Goal: Task Accomplishment & Management: Manage account settings

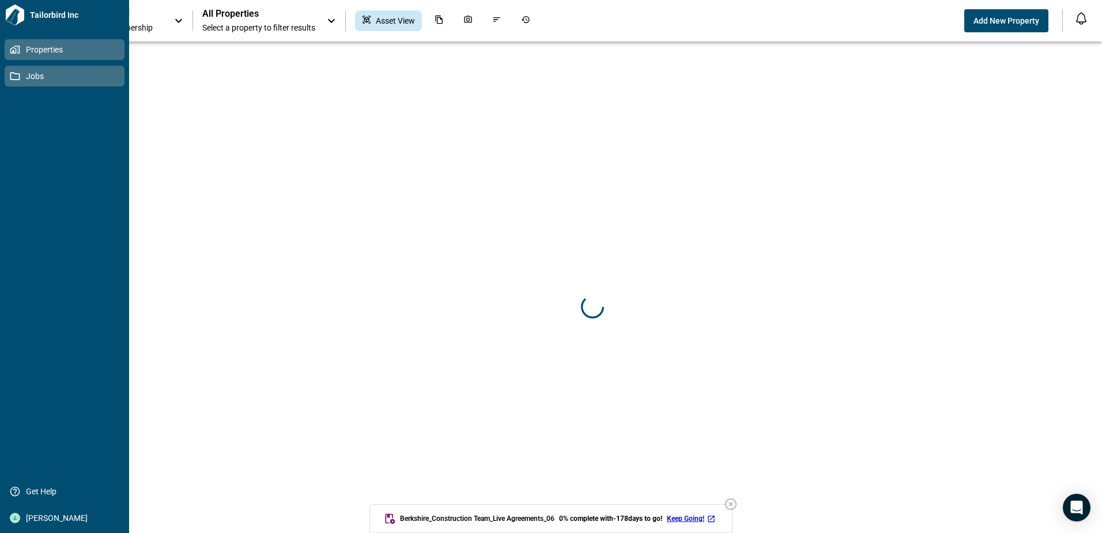
click at [18, 84] on link "Jobs" at bounding box center [65, 76] width 120 height 21
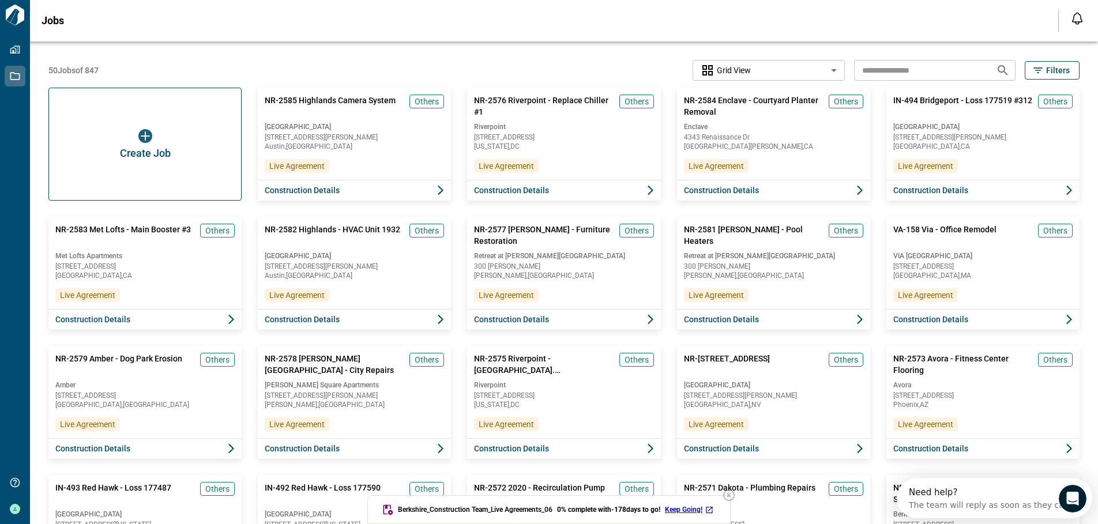
drag, startPoint x: 735, startPoint y: 497, endPoint x: 649, endPoint y: 486, distance: 87.3
click at [735, 497] on icon "button" at bounding box center [729, 495] width 14 height 14
click at [152, 176] on div "Create Job" at bounding box center [145, 144] width 196 height 115
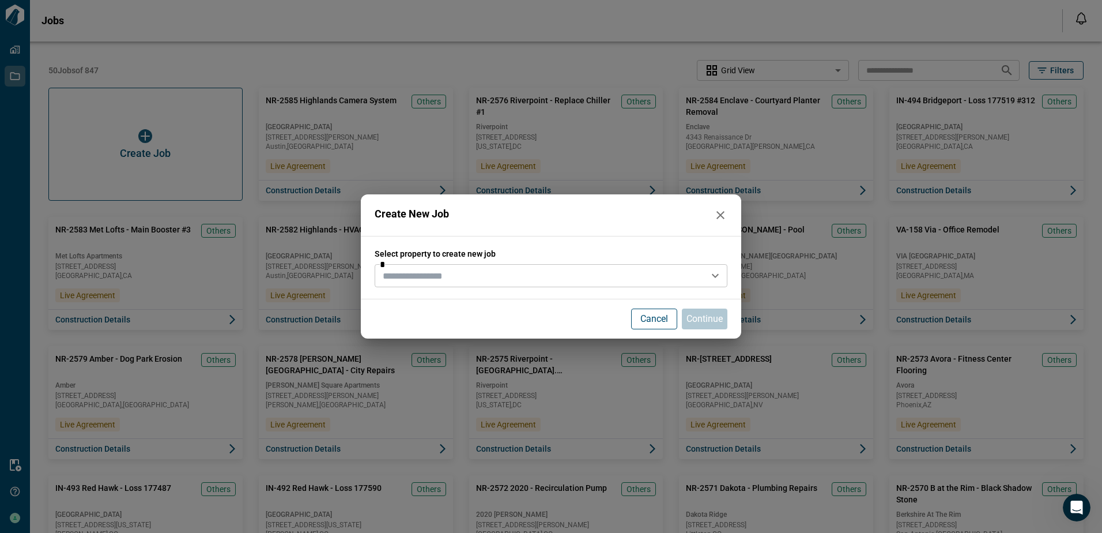
click at [443, 274] on input "text" at bounding box center [541, 276] width 327 height 16
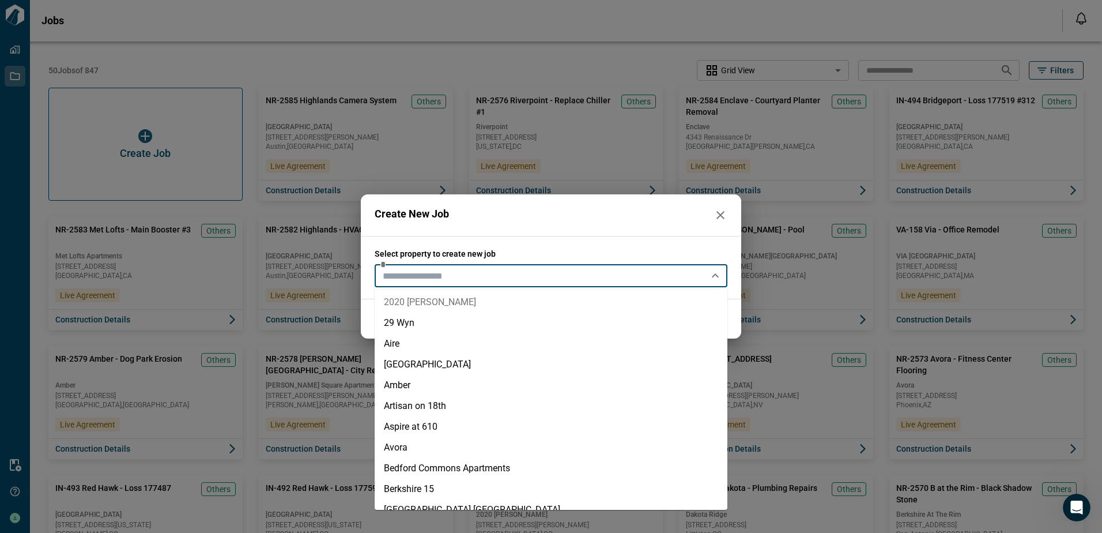
click at [419, 296] on li "2020 [PERSON_NAME]" at bounding box center [551, 302] width 353 height 21
type input "**********"
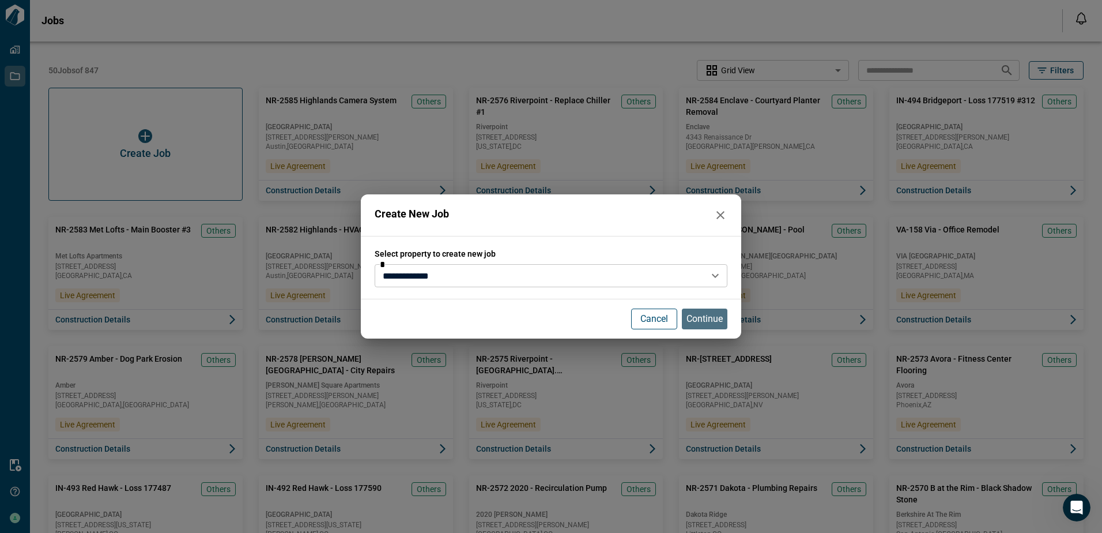
click at [695, 322] on p "Continue" at bounding box center [705, 319] width 36 height 14
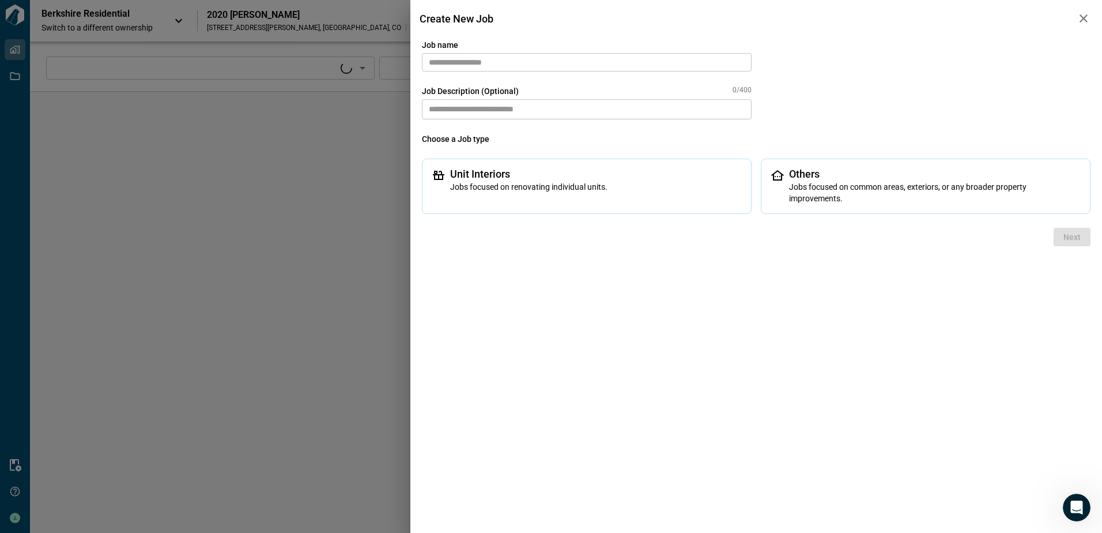
type input "****"
click at [548, 63] on input "text" at bounding box center [587, 62] width 330 height 18
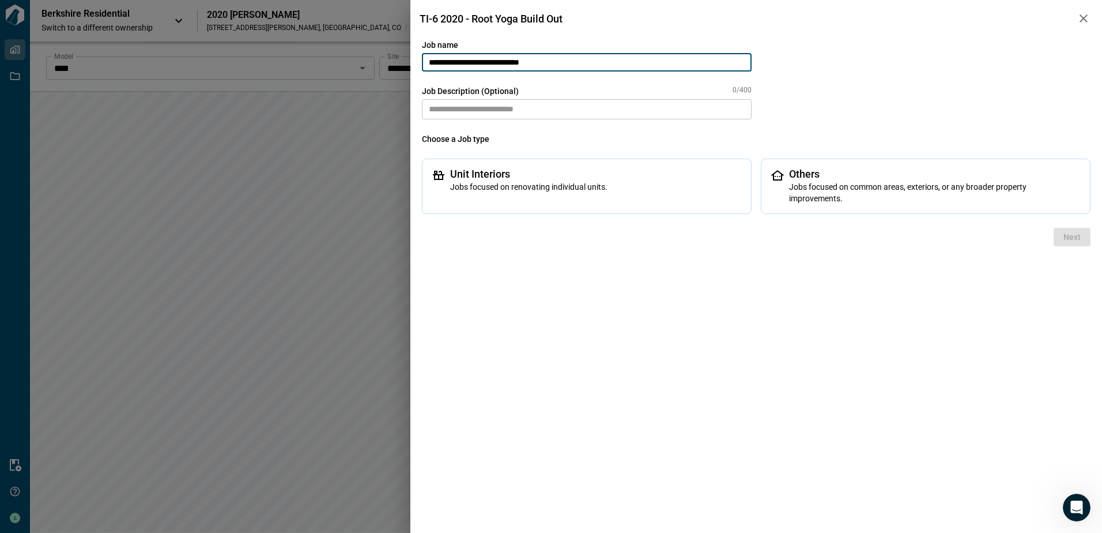
type input "**********"
click at [461, 111] on textarea at bounding box center [587, 109] width 330 height 20
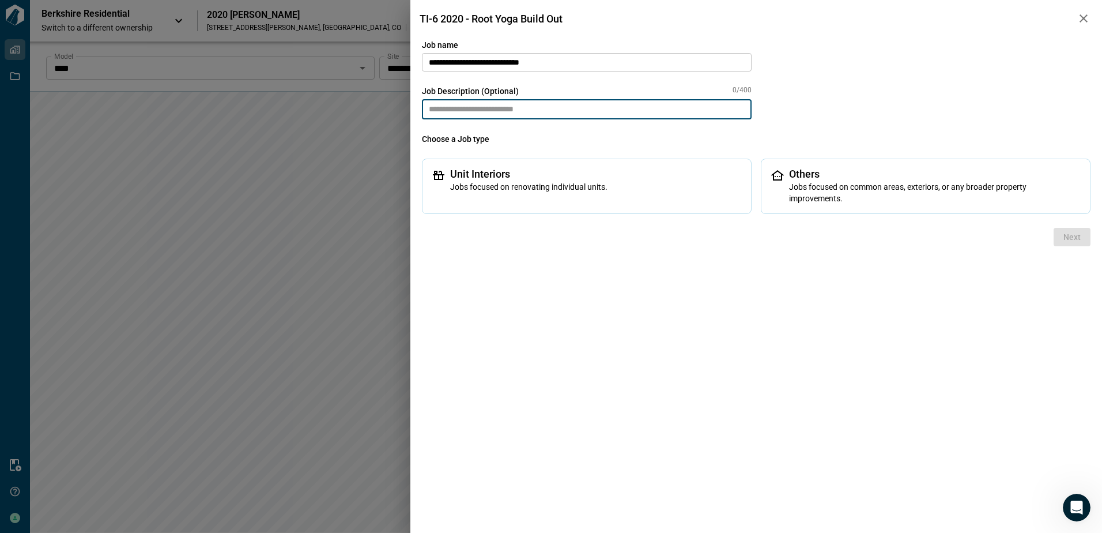
paste textarea "*********"
type textarea "*********"
click at [554, 115] on textarea at bounding box center [587, 109] width 330 height 20
paste textarea "**********"
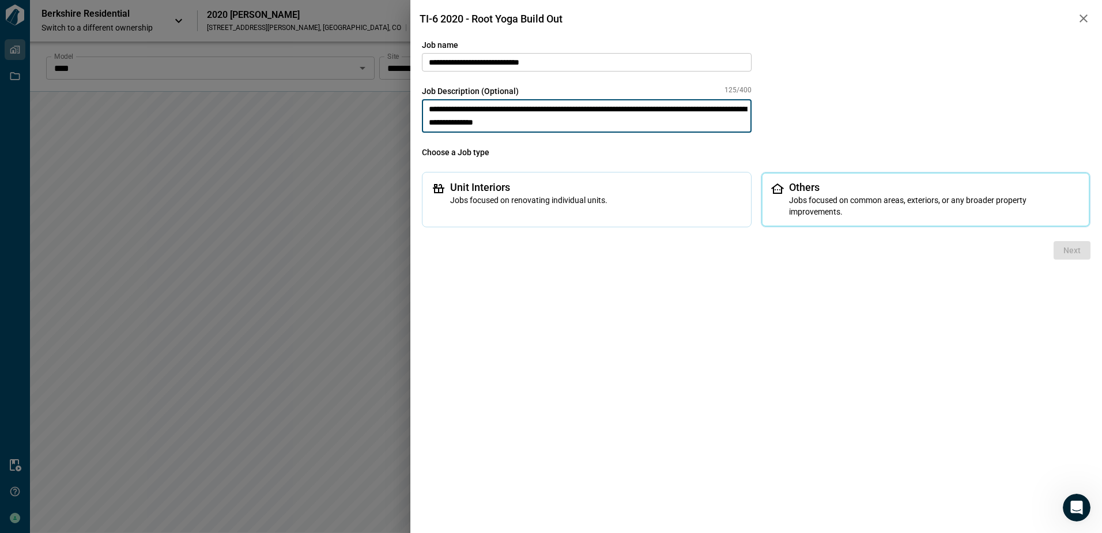
type textarea "**********"
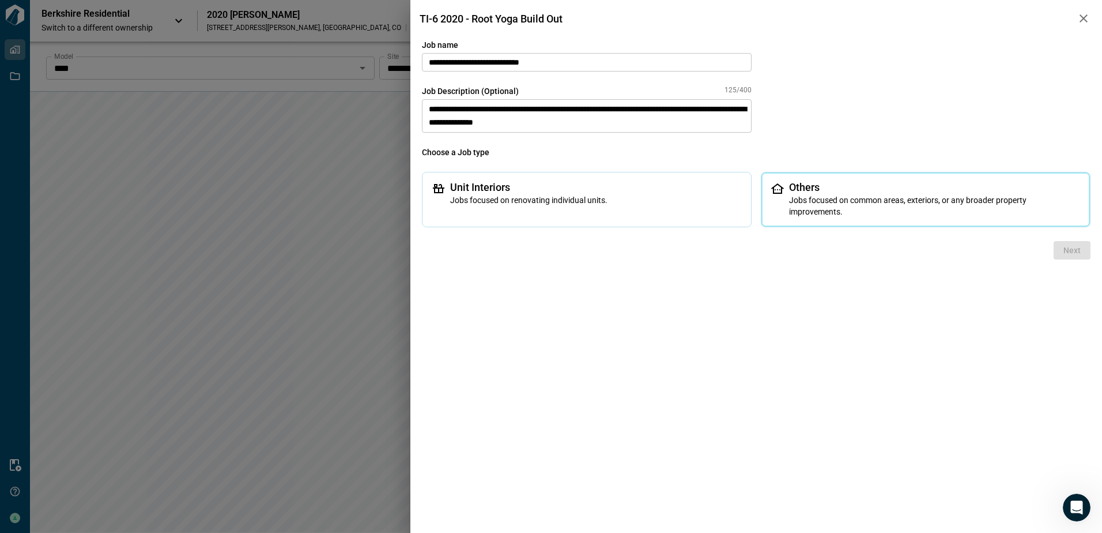
click at [821, 202] on span "Jobs focused on common areas, exteriors, or any broader property improvements." at bounding box center [935, 205] width 292 height 23
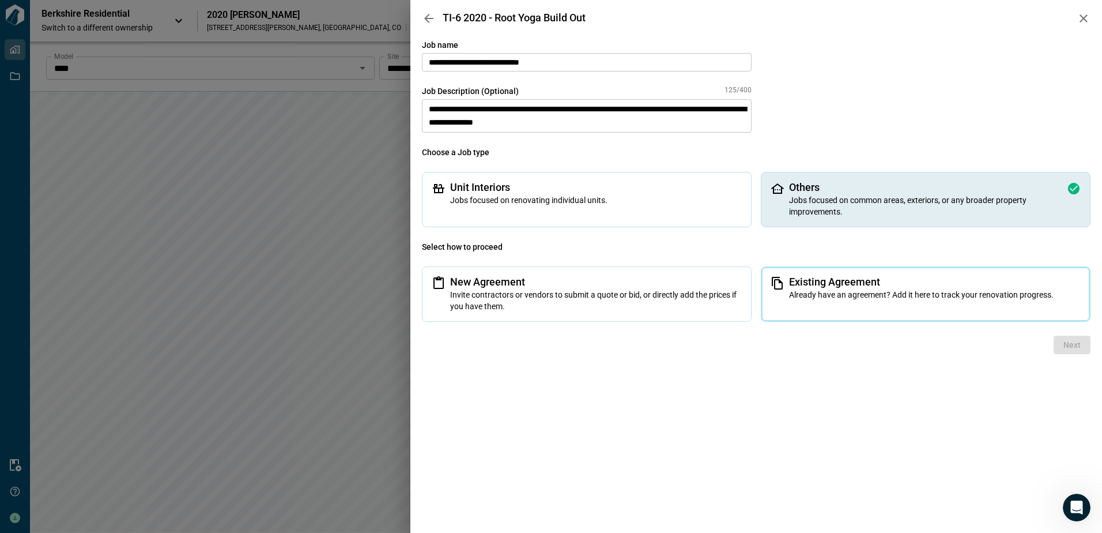
click at [810, 303] on div "Existing Agreement Already have an agreement? Add it here to track your renovat…" at bounding box center [926, 293] width 330 height 55
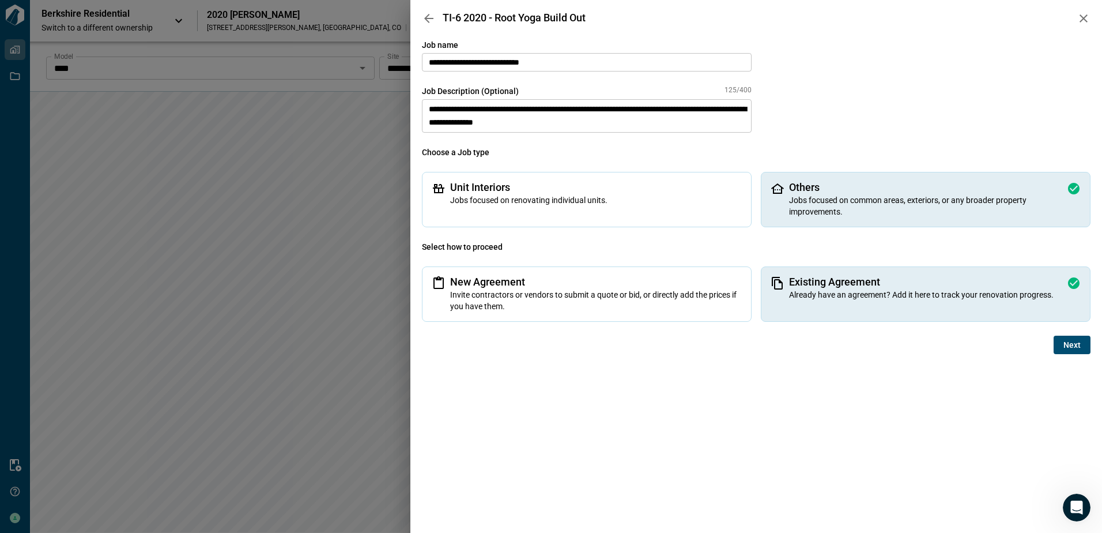
click at [1069, 347] on span "Next" at bounding box center [1072, 345] width 17 height 12
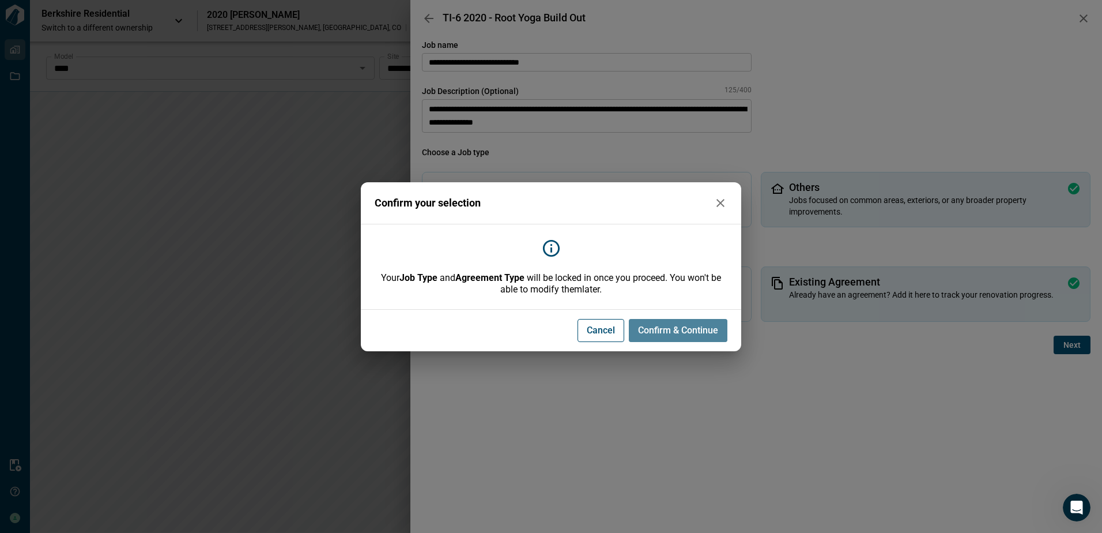
click at [717, 331] on span "Confirm & Continue" at bounding box center [678, 331] width 80 height 12
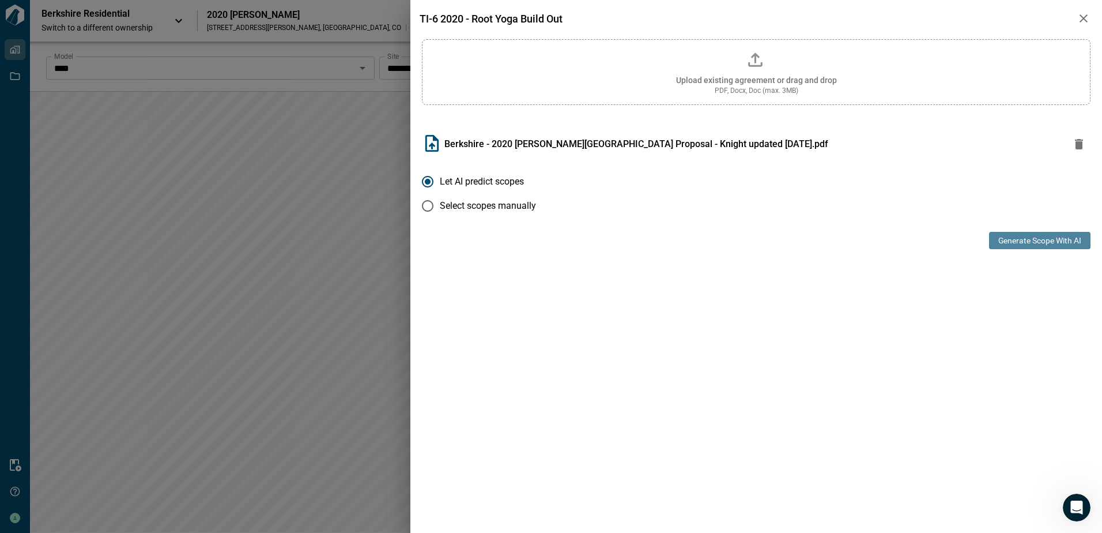
click at [1028, 237] on button "Generate Scope with AI" at bounding box center [1039, 240] width 101 height 17
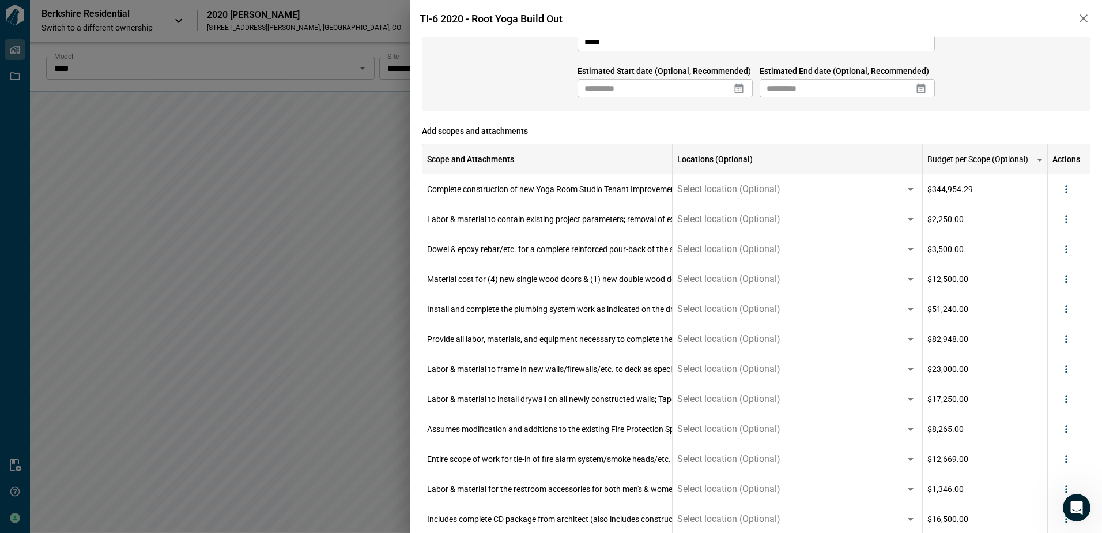
scroll to position [82, 0]
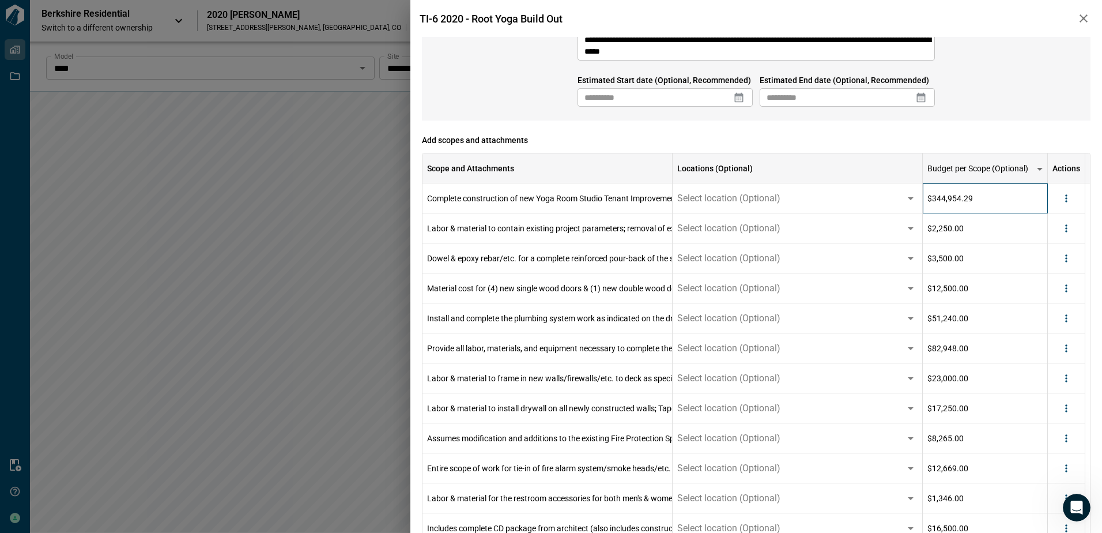
click at [987, 200] on div "$344,954.29" at bounding box center [985, 198] width 125 height 30
click at [986, 200] on div "$344,954.29" at bounding box center [985, 198] width 125 height 30
click at [986, 199] on input "*********" at bounding box center [985, 198] width 123 height 9
type input "*********"
click at [1011, 138] on span "Add scopes and attachments" at bounding box center [756, 140] width 669 height 12
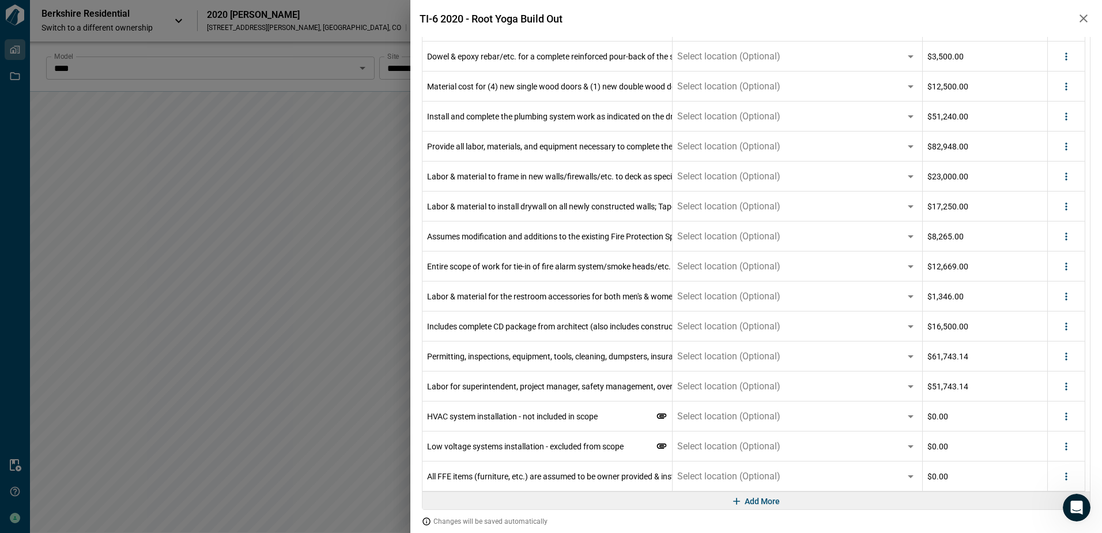
scroll to position [313, 0]
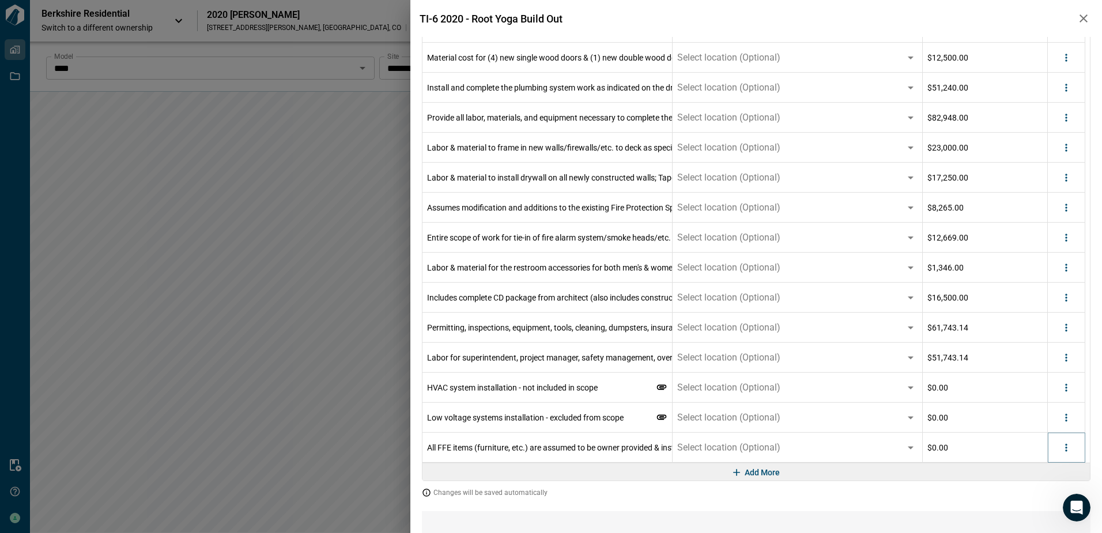
click at [1065, 446] on icon "more" at bounding box center [1067, 448] width 12 height 12
click at [1022, 490] on icon at bounding box center [1027, 492] width 14 height 14
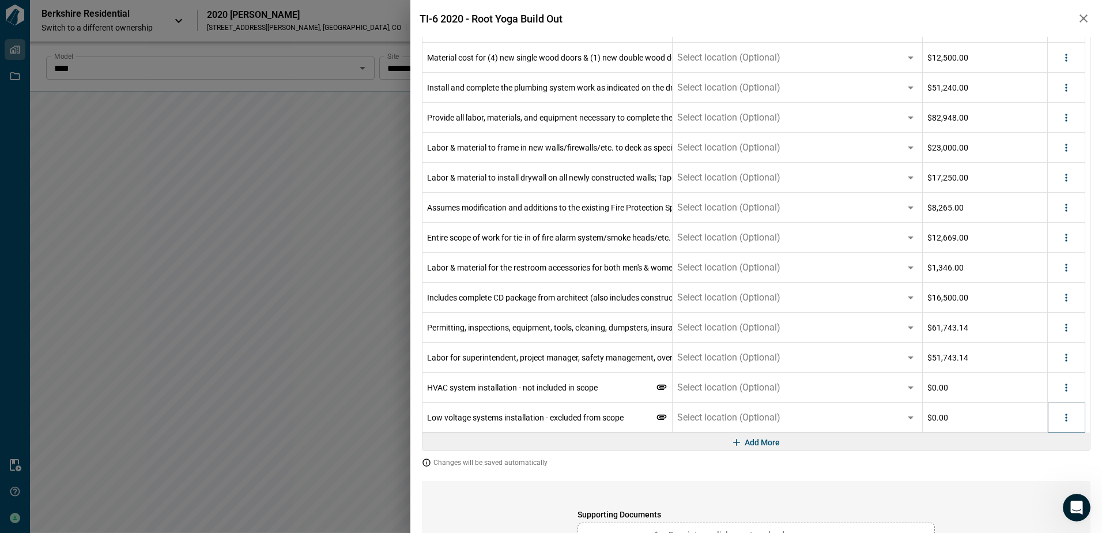
click at [1068, 413] on icon "more" at bounding box center [1067, 418] width 12 height 12
click at [1038, 466] on div at bounding box center [1030, 462] width 21 height 14
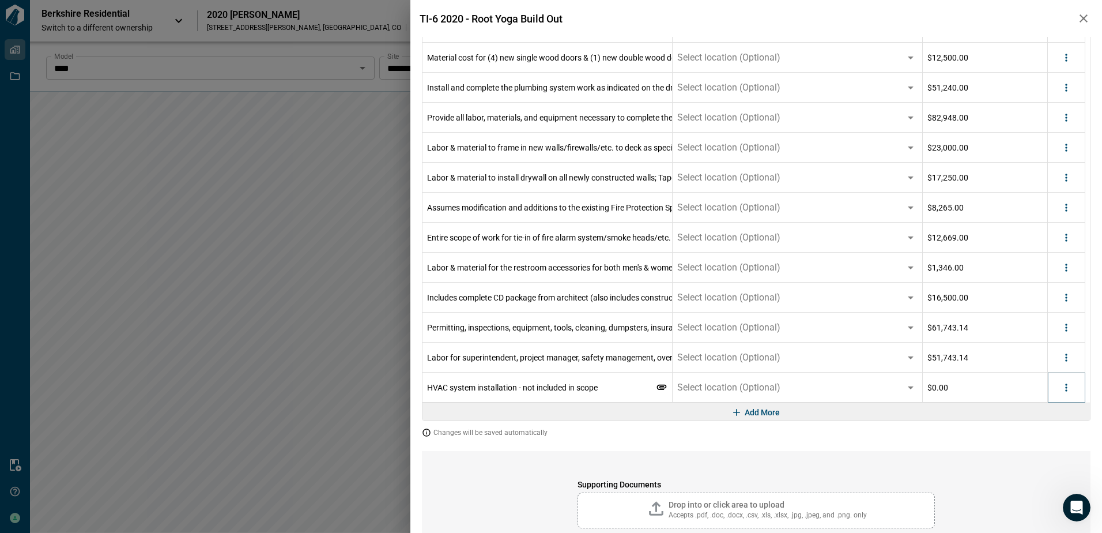
click at [1065, 390] on icon "more" at bounding box center [1067, 388] width 12 height 12
drag, startPoint x: 1034, startPoint y: 434, endPoint x: 1078, endPoint y: 372, distance: 75.8
click at [1034, 434] on div at bounding box center [1030, 432] width 21 height 14
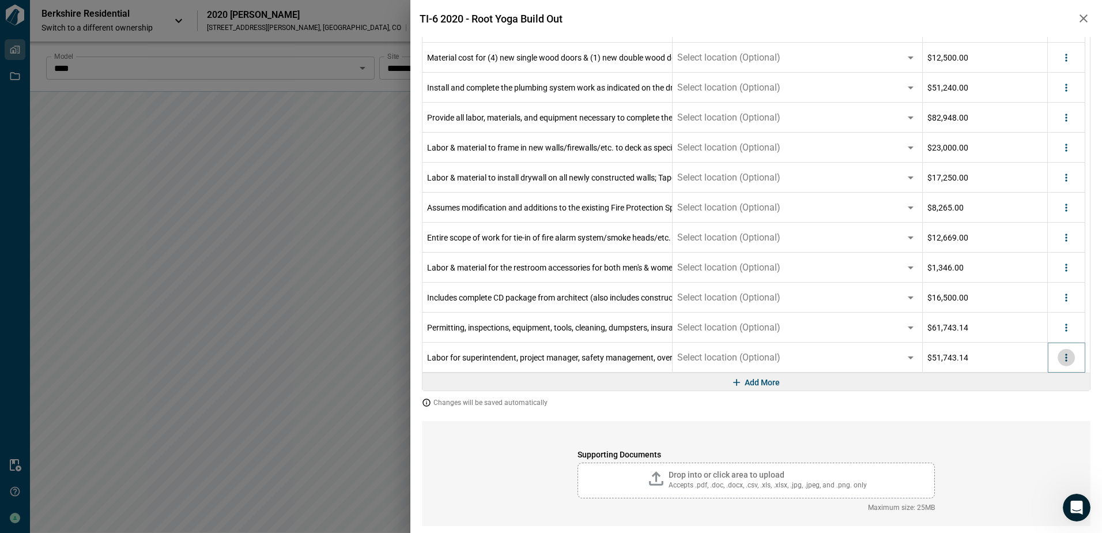
click at [1064, 359] on icon "more" at bounding box center [1067, 358] width 12 height 12
click at [1049, 411] on li "Delete" at bounding box center [1043, 402] width 65 height 21
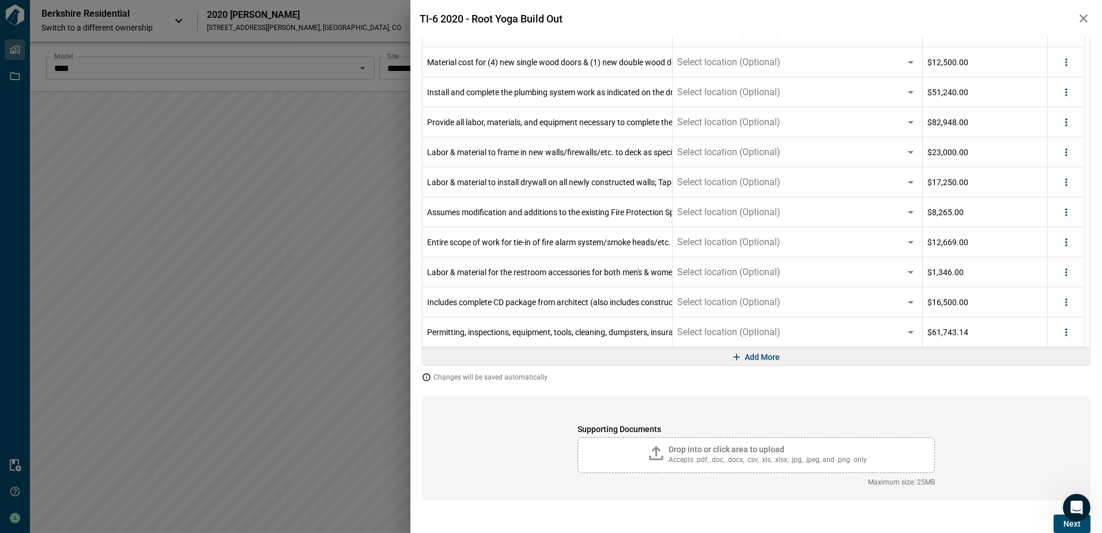
scroll to position [308, 0]
click at [1063, 333] on icon "more" at bounding box center [1067, 332] width 12 height 12
click at [1040, 377] on li "Delete" at bounding box center [1043, 376] width 65 height 21
click at [1070, 337] on icon "more" at bounding box center [1067, 332] width 12 height 12
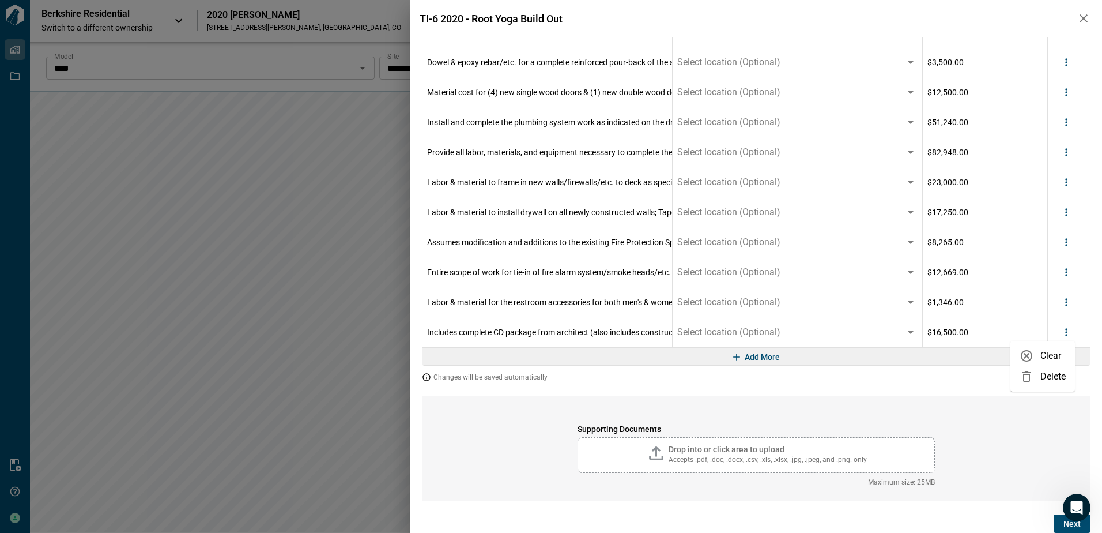
click at [1033, 376] on div at bounding box center [1030, 377] width 21 height 14
click at [1063, 328] on icon "more" at bounding box center [1067, 332] width 12 height 12
click at [1040, 376] on li "Delete" at bounding box center [1043, 376] width 65 height 21
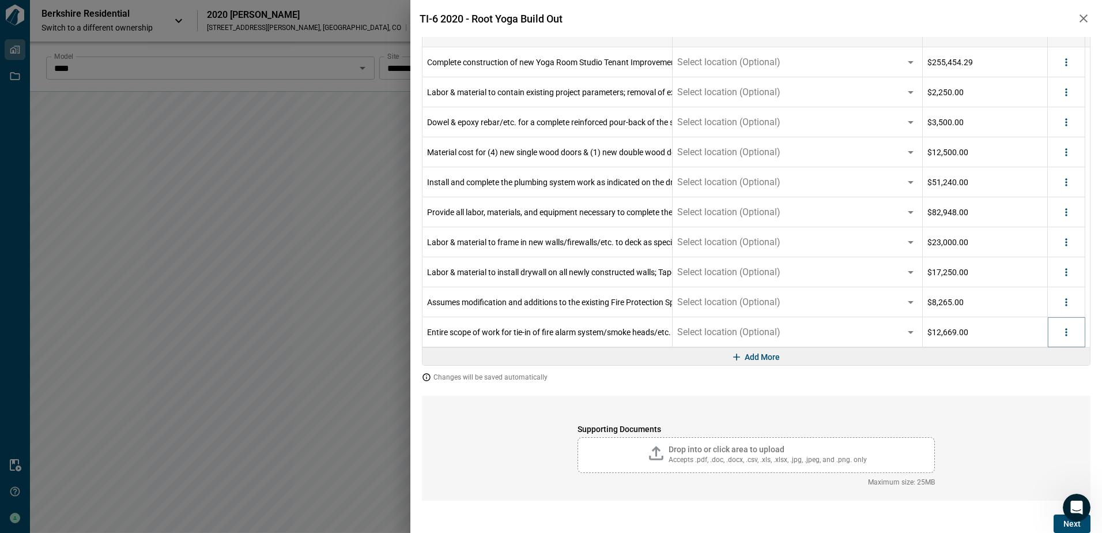
click at [1066, 334] on icon "more" at bounding box center [1067, 332] width 12 height 12
click at [1035, 387] on ul "Clear Delete" at bounding box center [1043, 366] width 65 height 51
click at [1036, 382] on div at bounding box center [1030, 377] width 21 height 14
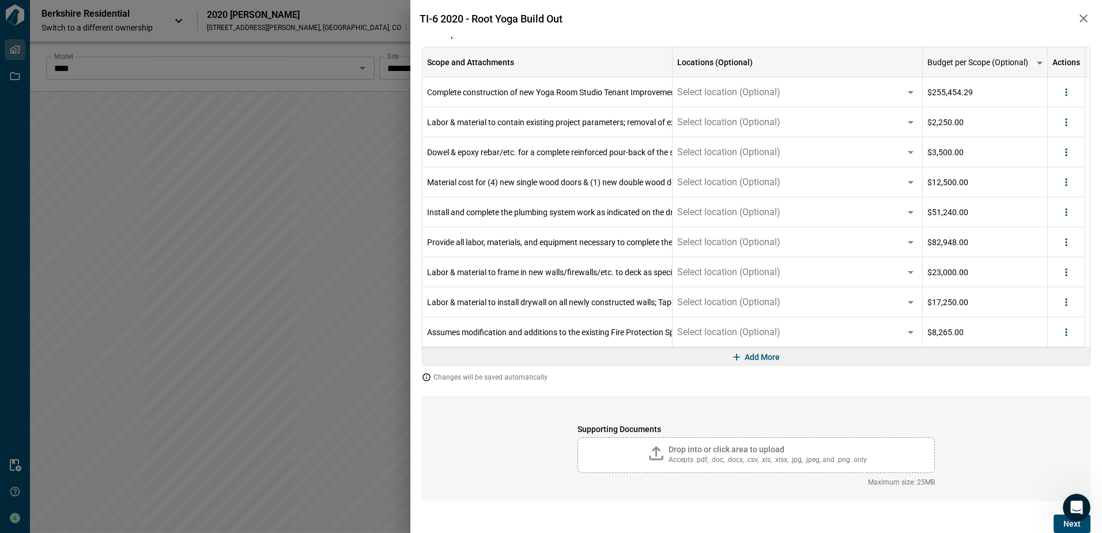
scroll to position [189, 0]
click at [1071, 332] on icon "more" at bounding box center [1067, 332] width 12 height 12
click at [1048, 379] on li "Delete" at bounding box center [1043, 376] width 65 height 21
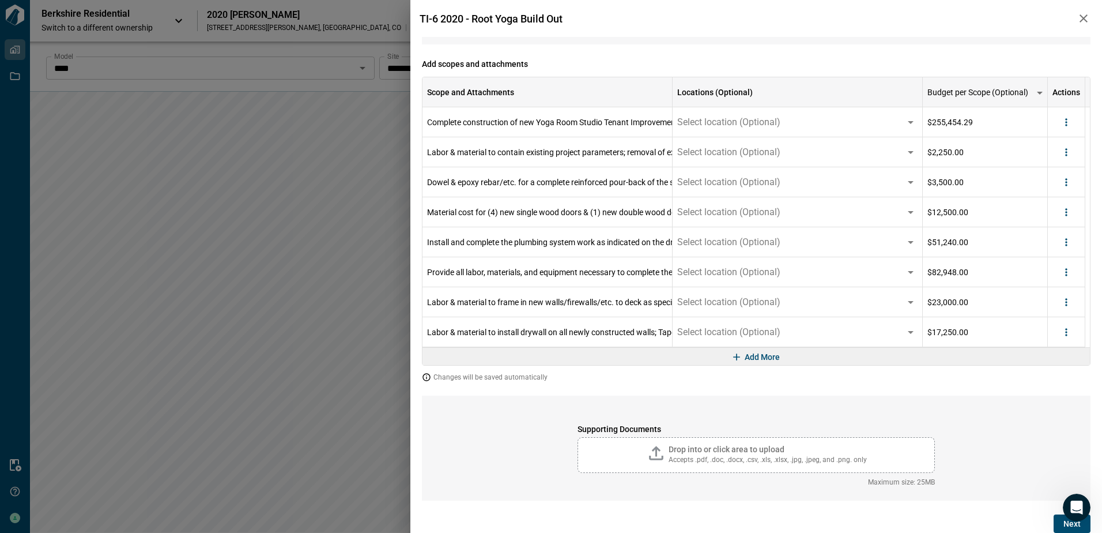
scroll to position [159, 0]
click at [1075, 333] on div at bounding box center [1066, 332] width 37 height 30
click at [1070, 331] on icon "more" at bounding box center [1067, 332] width 12 height 12
click at [1052, 381] on li "Delete" at bounding box center [1043, 376] width 65 height 21
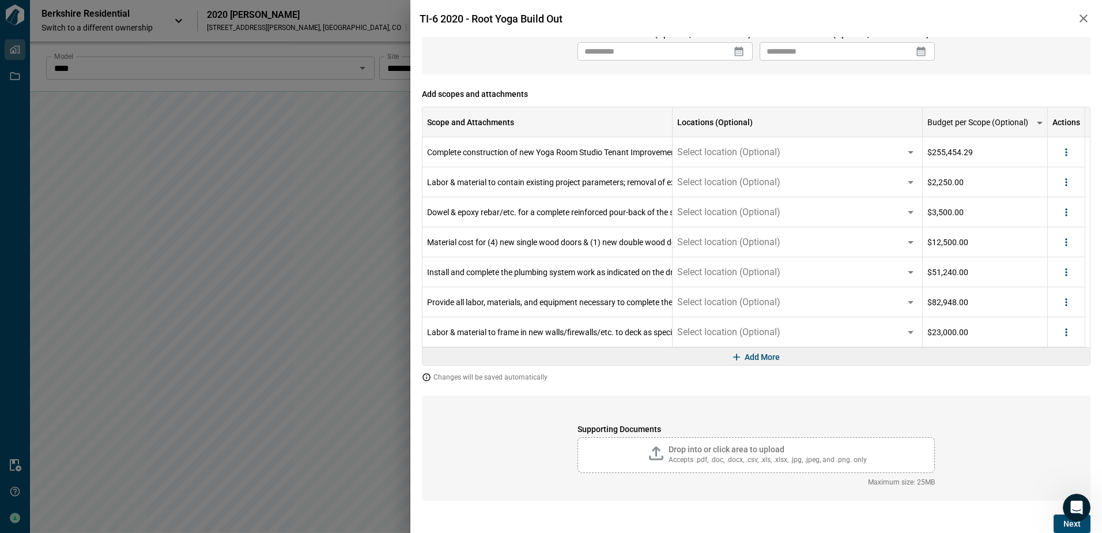
scroll to position [129, 0]
click at [1067, 332] on icon "more" at bounding box center [1067, 331] width 2 height 7
click at [1030, 378] on icon at bounding box center [1027, 377] width 14 height 14
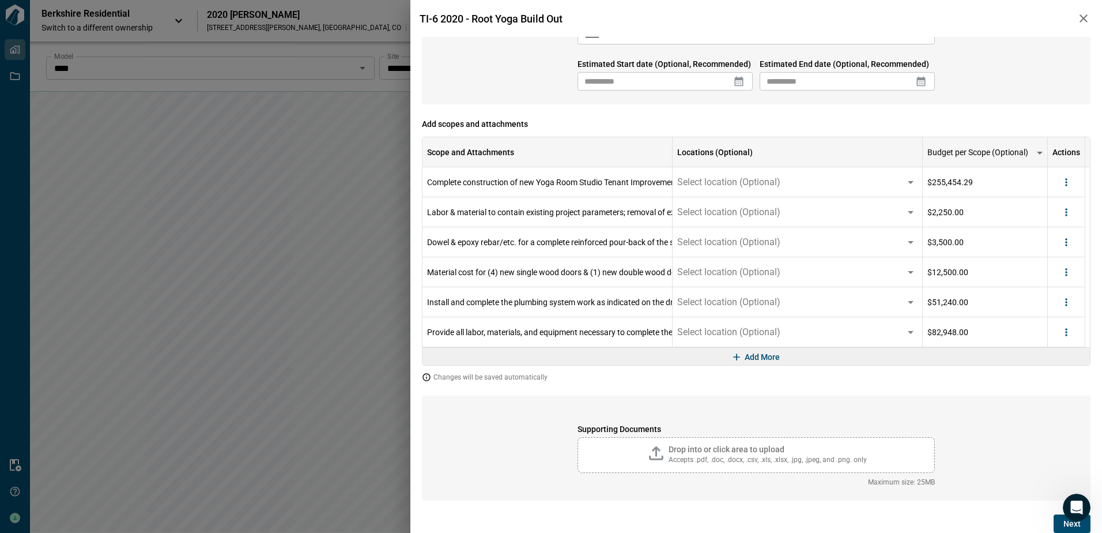
scroll to position [99, 0]
click at [1067, 333] on icon "more" at bounding box center [1067, 332] width 12 height 12
click at [1034, 377] on div at bounding box center [1030, 377] width 21 height 14
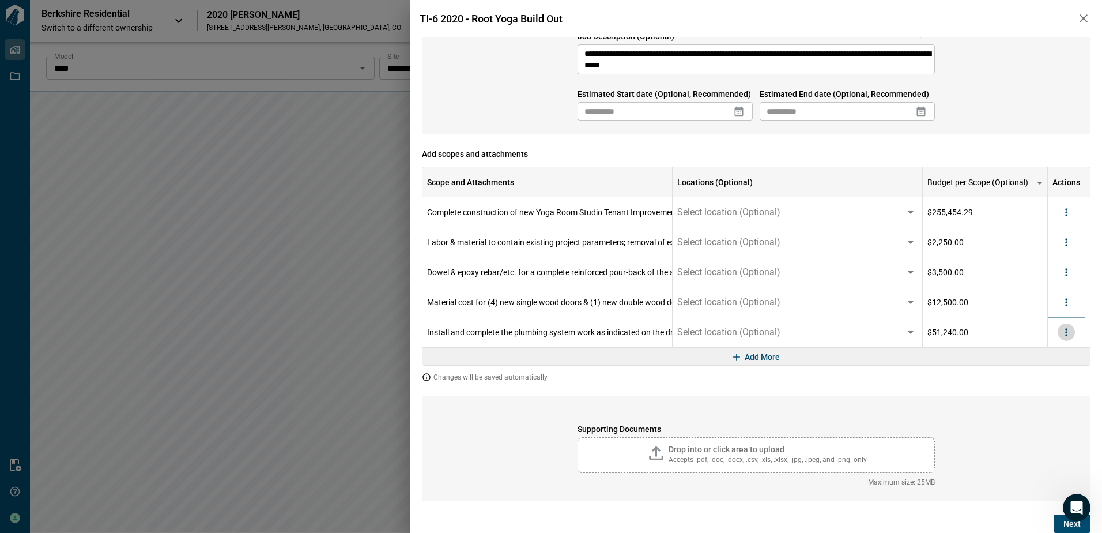
click at [1073, 333] on button "more" at bounding box center [1066, 331] width 17 height 17
click at [1049, 379] on li "Delete" at bounding box center [1043, 376] width 65 height 21
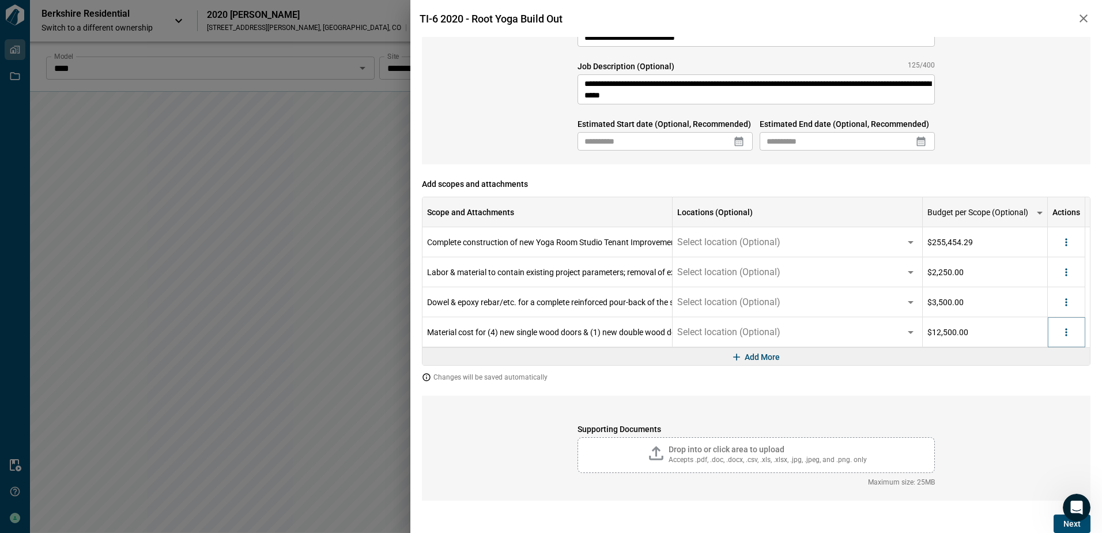
drag, startPoint x: 1070, startPoint y: 333, endPoint x: 1064, endPoint y: 338, distance: 8.2
click at [1070, 333] on icon "more" at bounding box center [1067, 332] width 12 height 12
click at [1055, 375] on li "Delete" at bounding box center [1043, 376] width 65 height 21
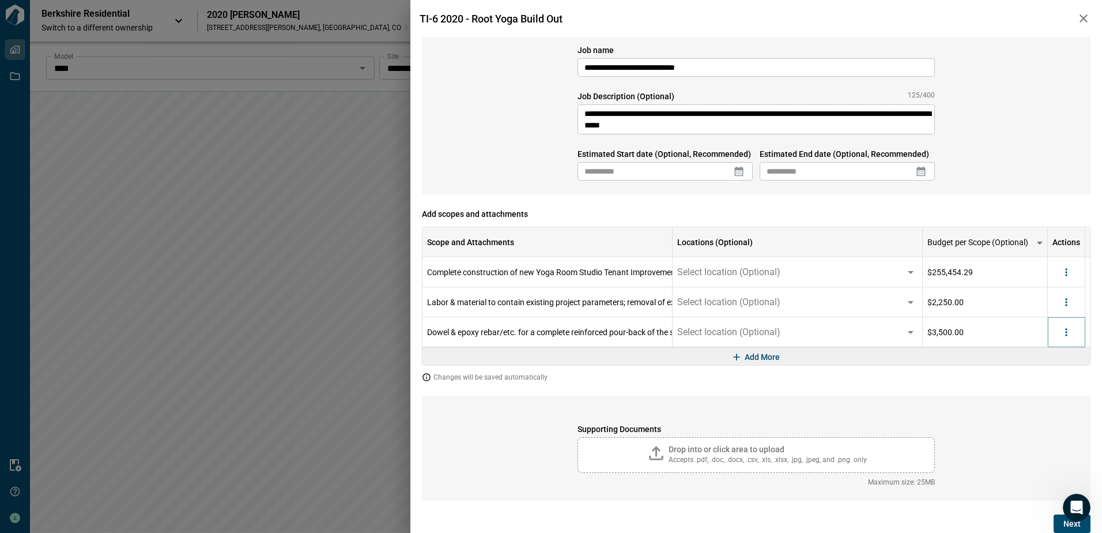
click at [1064, 334] on icon "more" at bounding box center [1067, 332] width 12 height 12
click at [1036, 384] on li "Delete" at bounding box center [1043, 376] width 65 height 21
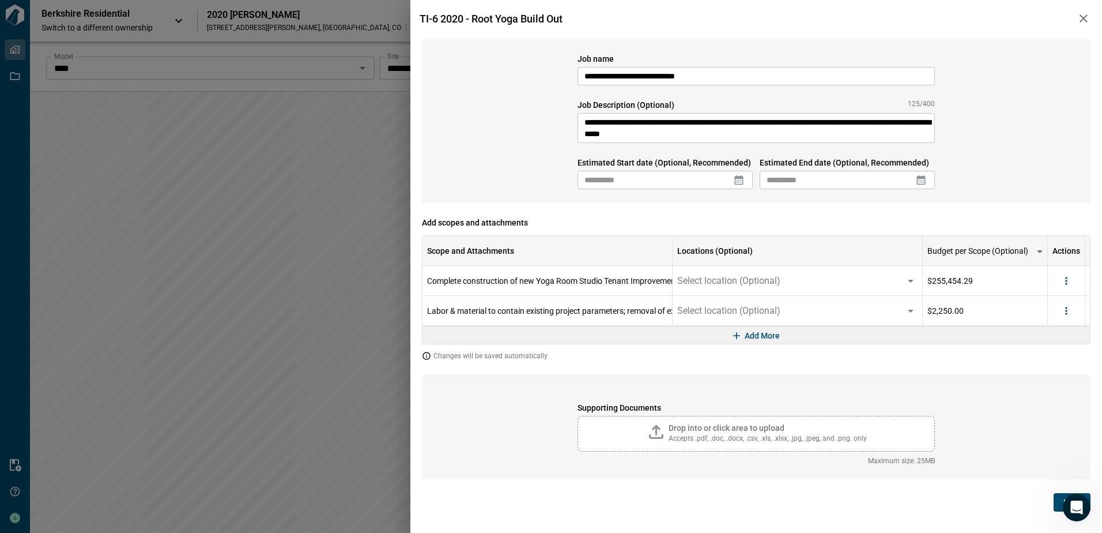
scroll to position [0, 0]
click at [1070, 319] on div at bounding box center [1071, 311] width 37 height 30
click at [1073, 308] on icon "more" at bounding box center [1072, 311] width 12 height 12
click at [1052, 359] on li "Delete" at bounding box center [1047, 355] width 65 height 21
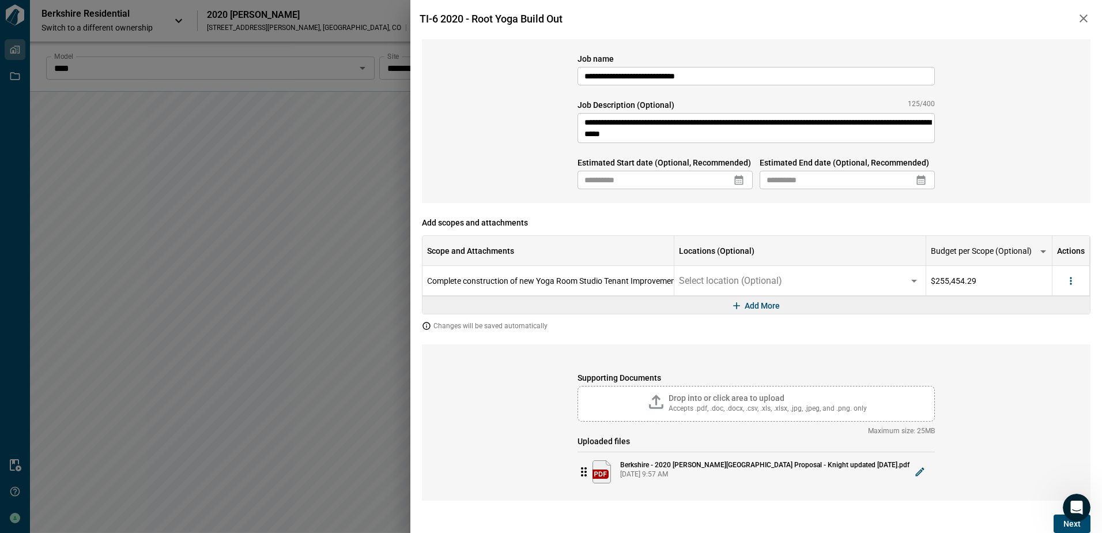
click at [742, 183] on icon at bounding box center [739, 180] width 12 height 12
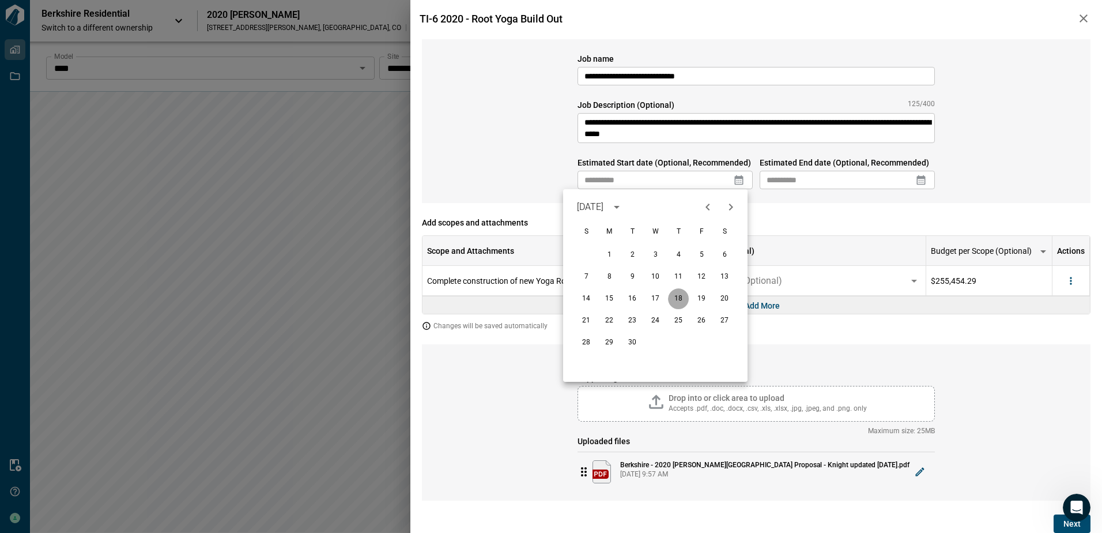
click at [686, 298] on button "18" at bounding box center [678, 298] width 21 height 21
type input "**********"
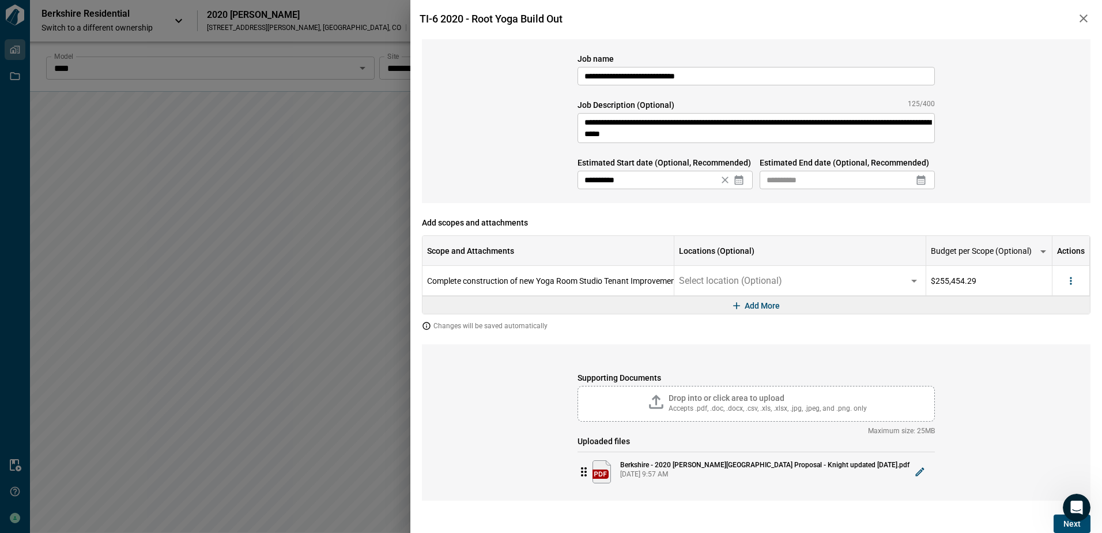
click at [923, 179] on icon at bounding box center [921, 180] width 9 height 10
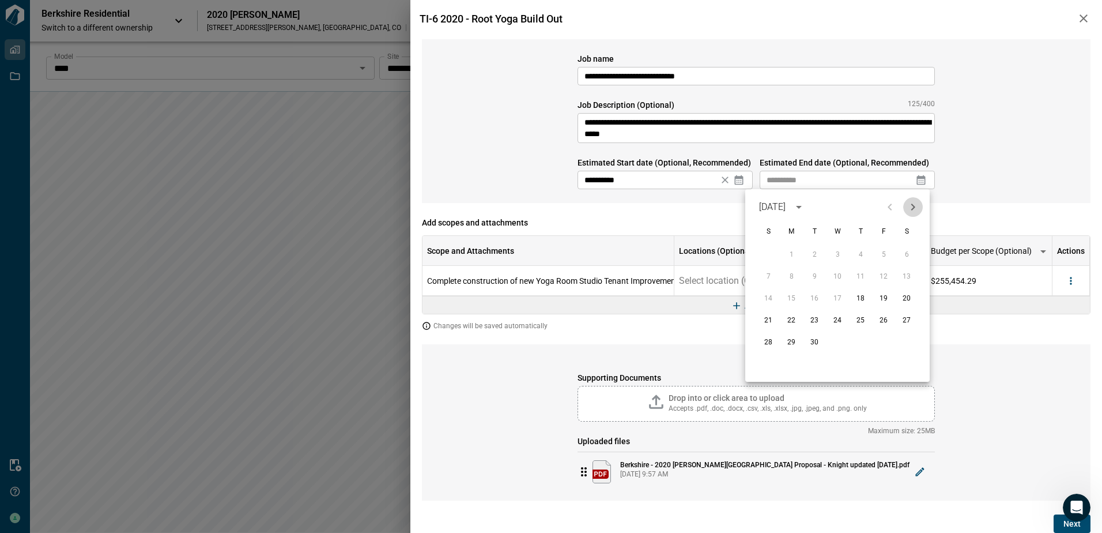
click at [913, 207] on icon "Next month" at bounding box center [913, 207] width 14 height 14
click at [859, 345] on button "30" at bounding box center [860, 342] width 21 height 21
type input "**********"
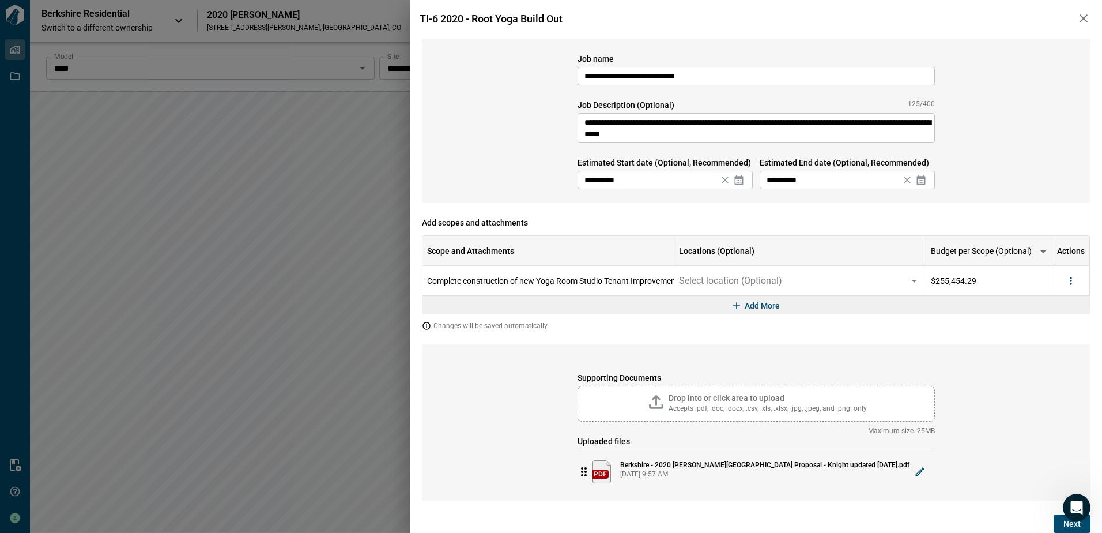
click at [1021, 181] on div "**********" at bounding box center [756, 121] width 669 height 164
click at [1066, 528] on span "Next" at bounding box center [1072, 524] width 17 height 12
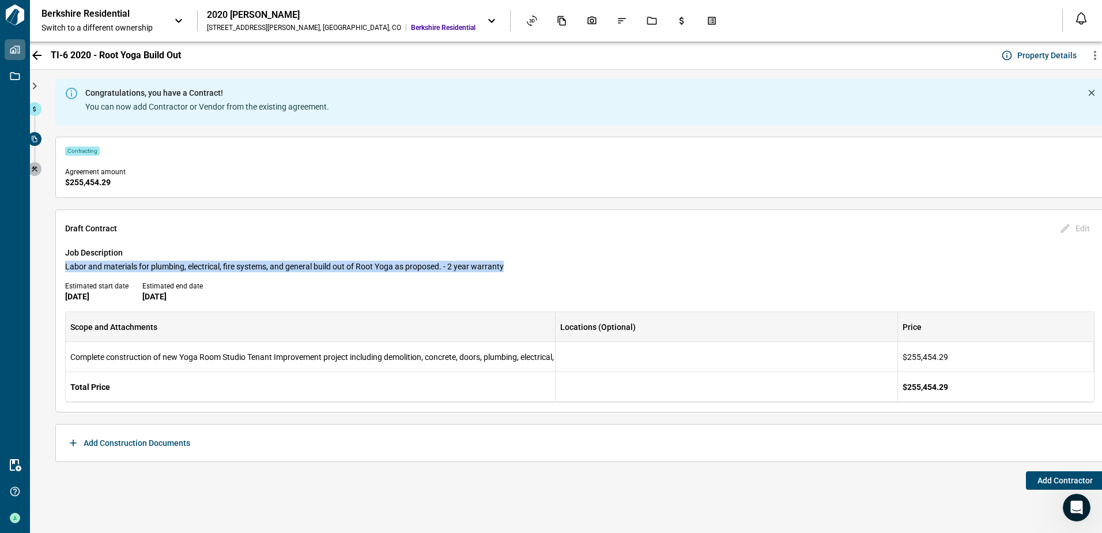
drag, startPoint x: 66, startPoint y: 266, endPoint x: 521, endPoint y: 268, distance: 455.5
click at [521, 268] on span "Labor and materials for plumbing, electrical, fire systems, and general build o…" at bounding box center [580, 267] width 1030 height 12
copy span "Labor and materials for plumbing, electrical, fire systems, and general build o…"
click at [1035, 483] on button "Add Contractor" at bounding box center [1065, 480] width 78 height 18
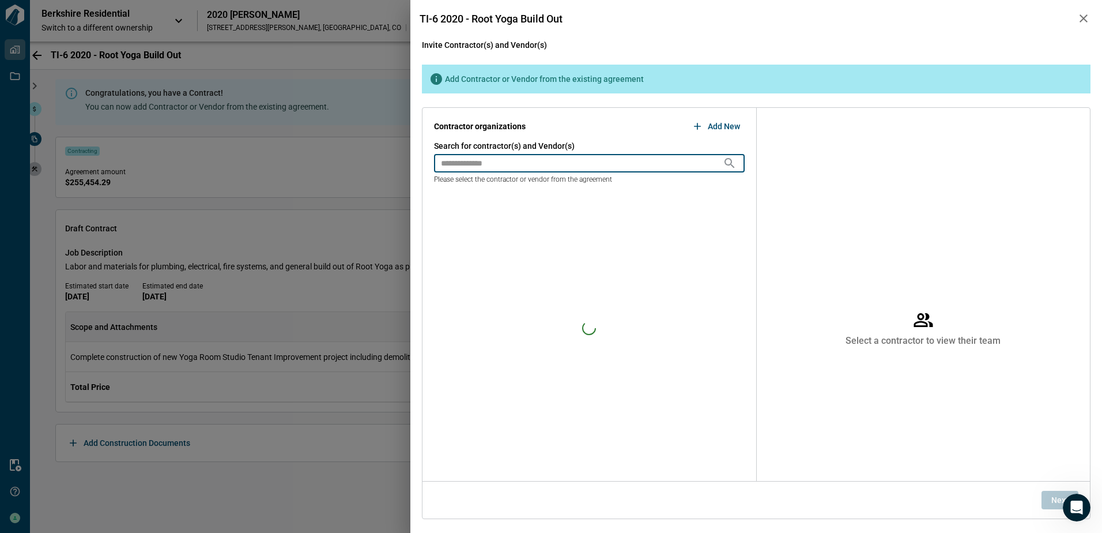
drag, startPoint x: 540, startPoint y: 163, endPoint x: 535, endPoint y: 167, distance: 6.6
click at [538, 165] on input "text" at bounding box center [578, 163] width 289 height 18
type input "******"
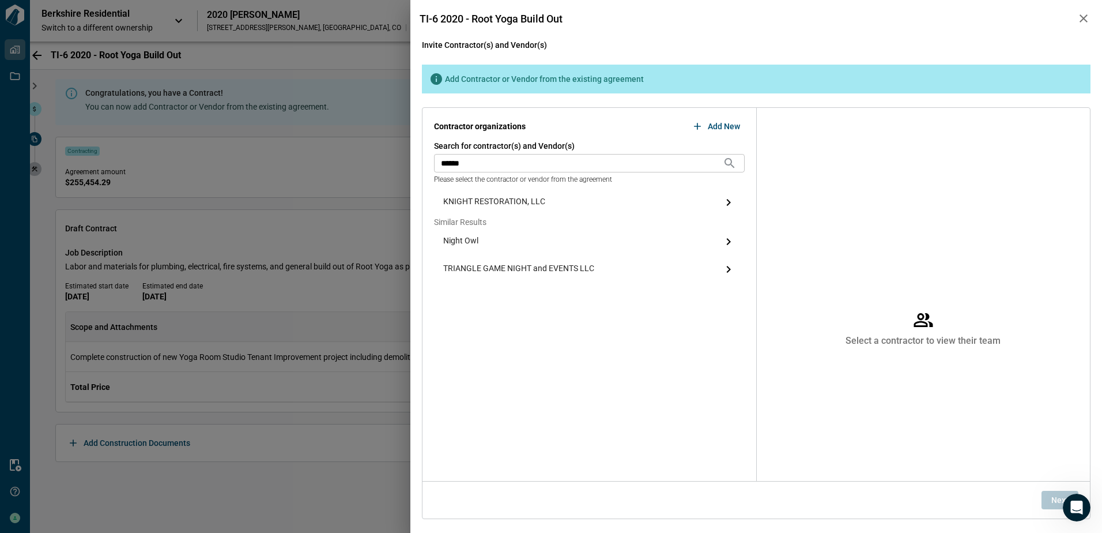
click at [501, 201] on span "KNIGHT RESTORATION, LLC" at bounding box center [494, 202] width 102 height 14
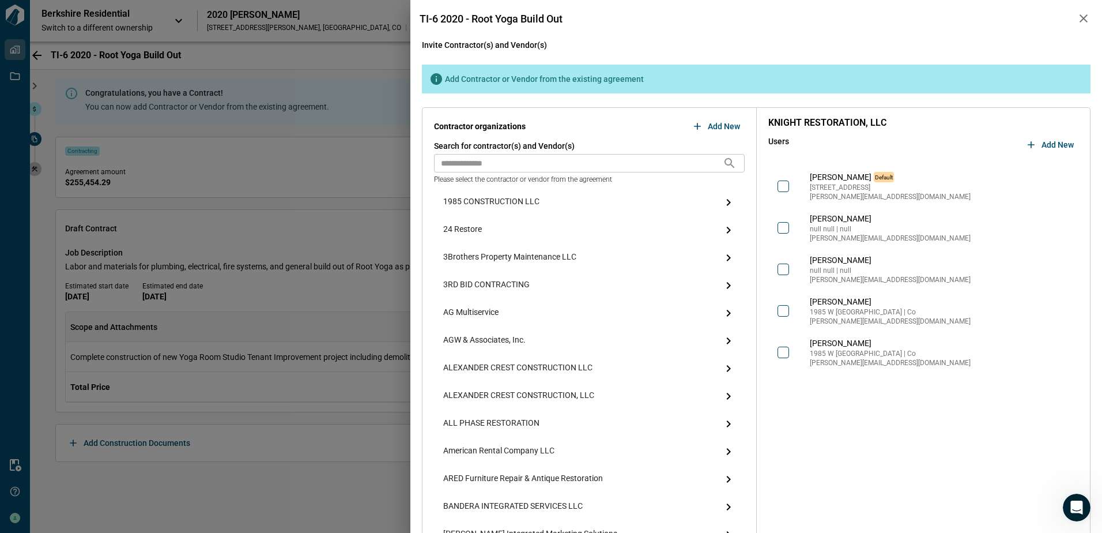
drag, startPoint x: 800, startPoint y: 176, endPoint x: 741, endPoint y: 200, distance: 63.6
click at [799, 176] on div "[PERSON_NAME] Default [STREET_ADDRESS][PERSON_NAME] [PERSON_NAME][EMAIL_ADDRESS…" at bounding box center [924, 186] width 311 height 42
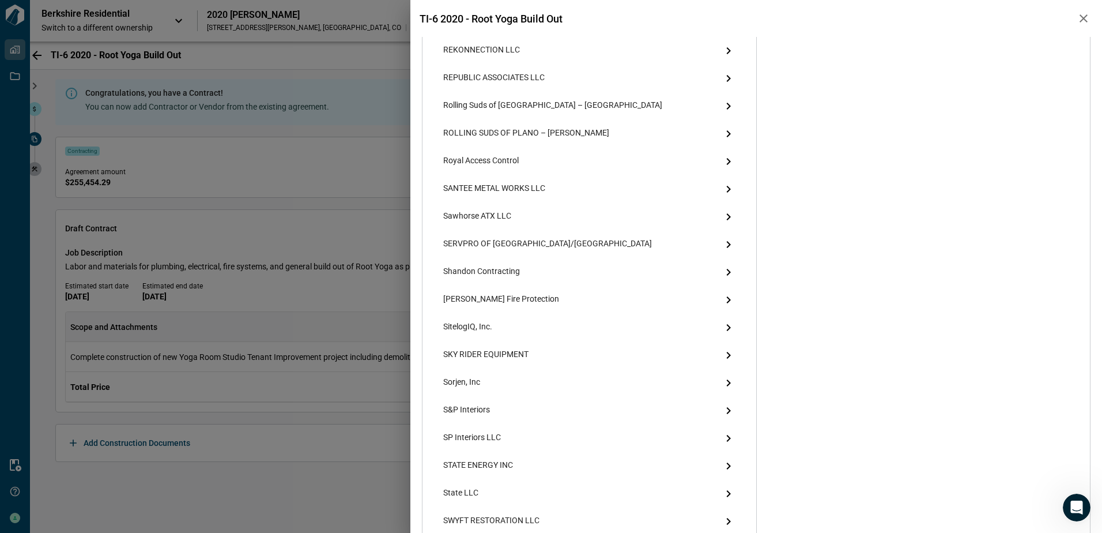
scroll to position [2102, 0]
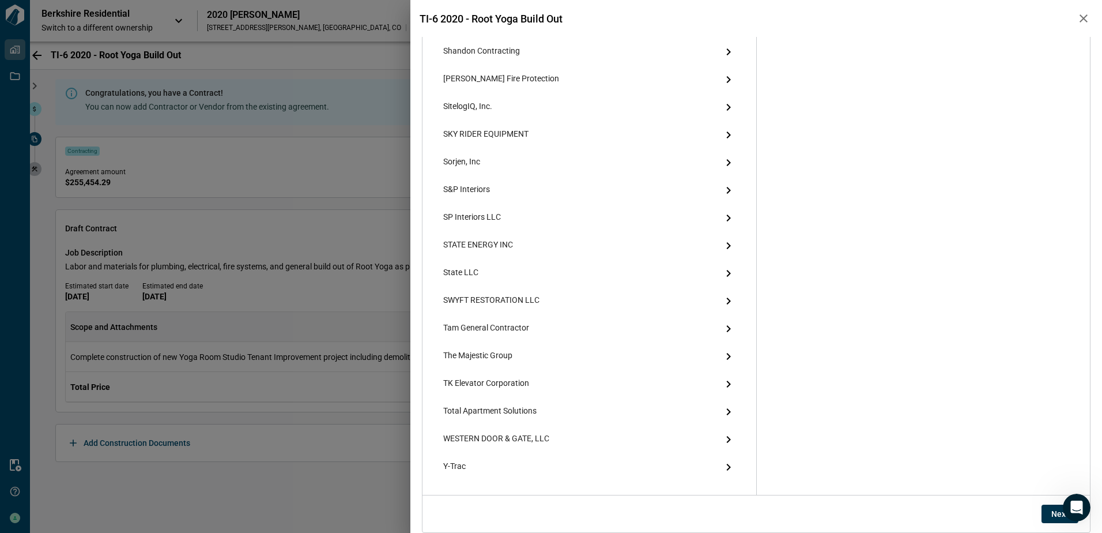
click at [1045, 513] on button "Next" at bounding box center [1060, 514] width 37 height 18
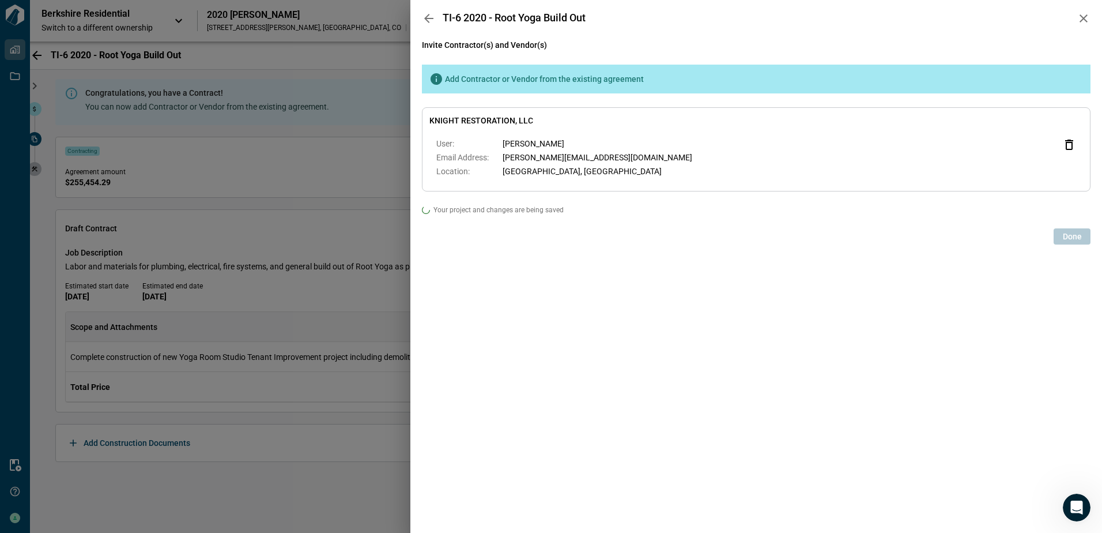
scroll to position [0, 0]
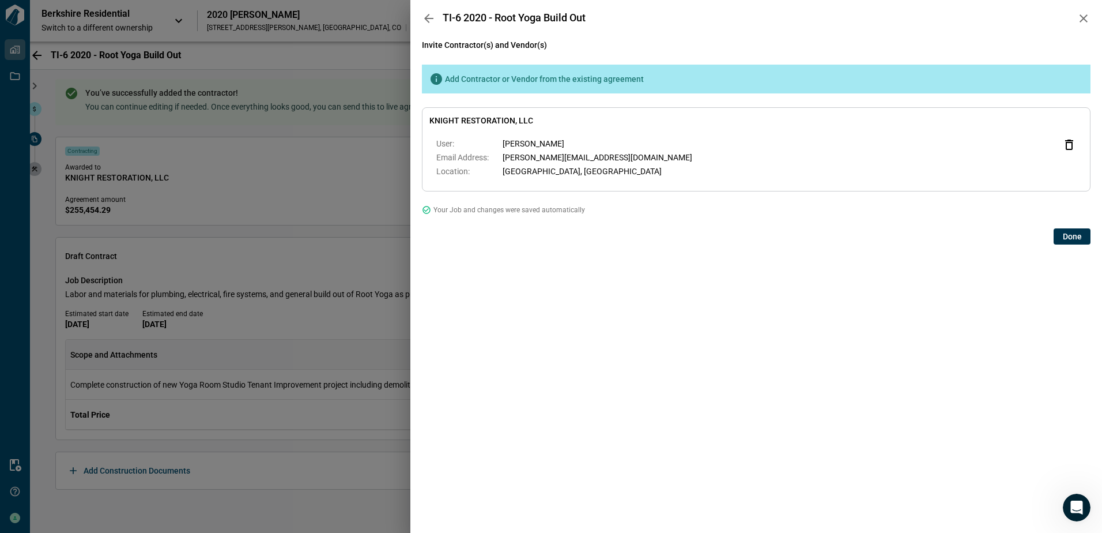
click at [1060, 236] on button "Done" at bounding box center [1072, 236] width 37 height 16
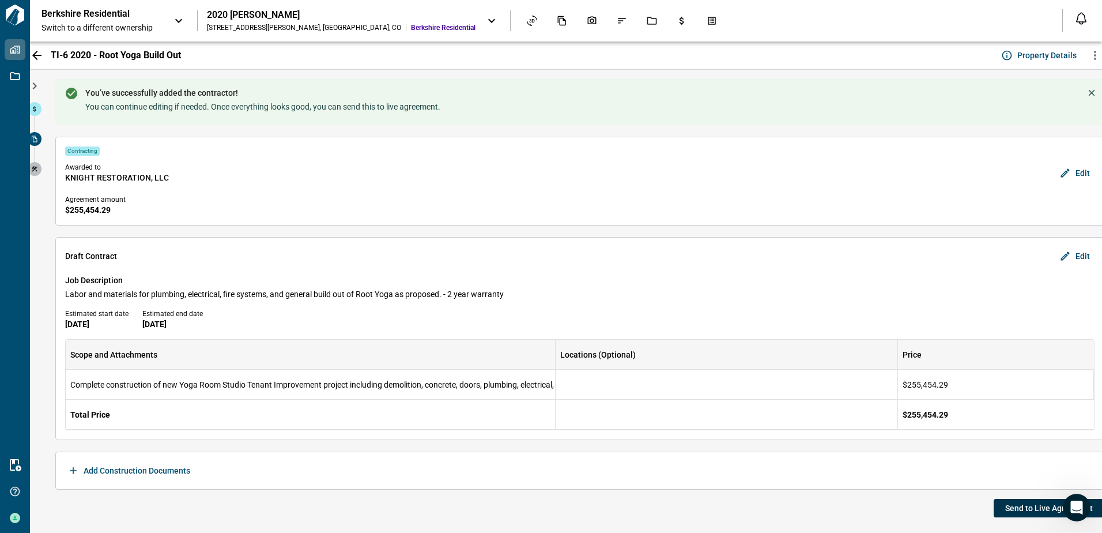
click at [1018, 511] on span "Send to Live Agreement" at bounding box center [1050, 508] width 88 height 12
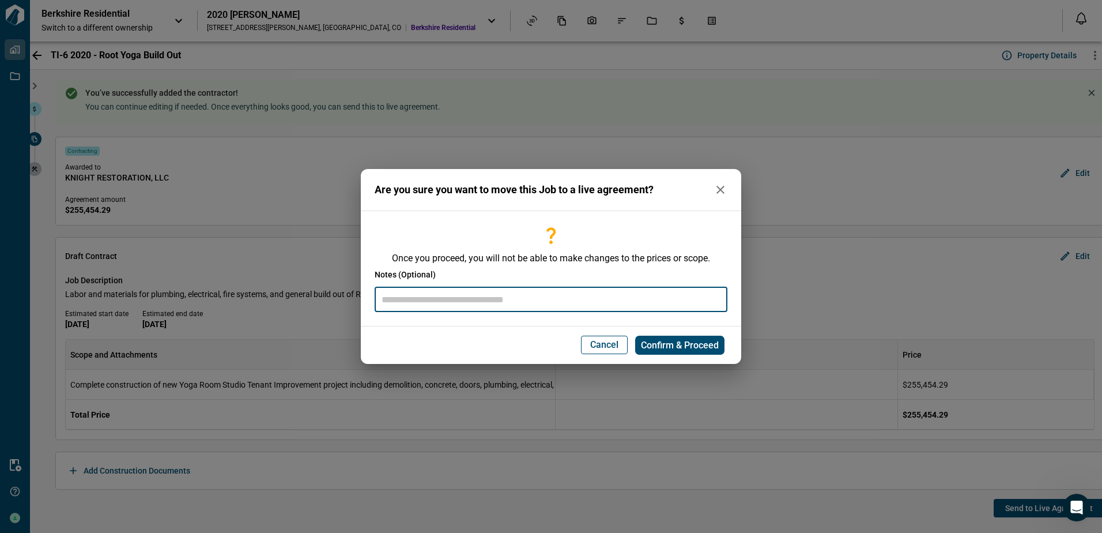
click at [505, 296] on input "text" at bounding box center [551, 299] width 353 height 25
paste input "**********"
type input "**********"
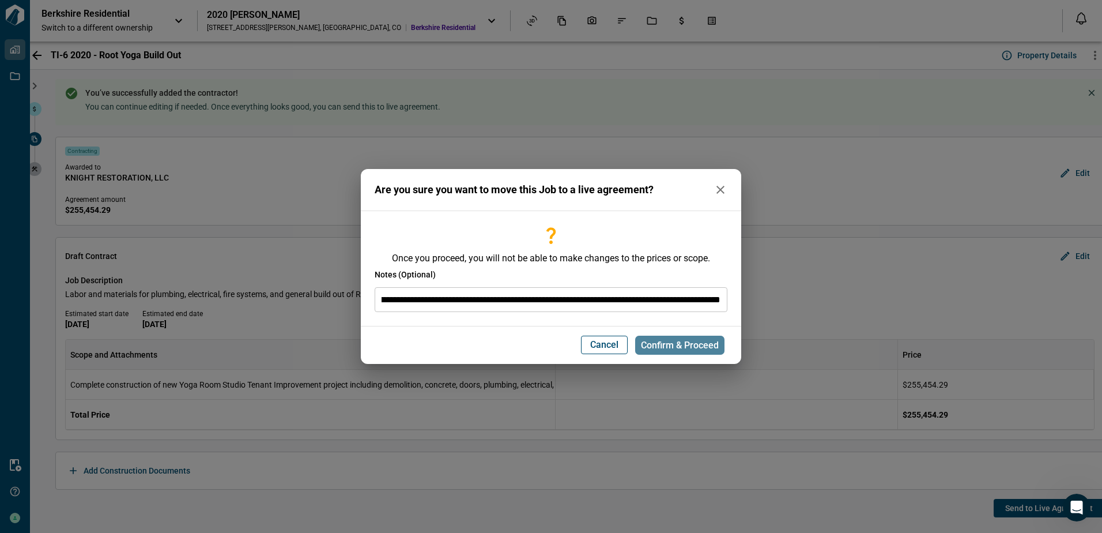
click at [686, 350] on span "Confirm & Proceed" at bounding box center [680, 346] width 78 height 12
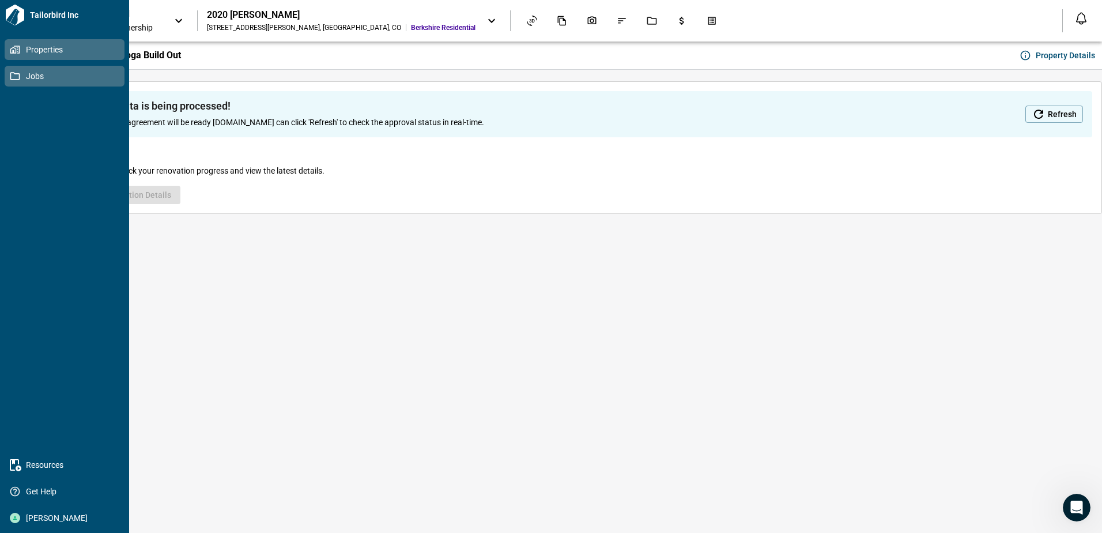
click at [15, 70] on link "Jobs" at bounding box center [65, 76] width 120 height 21
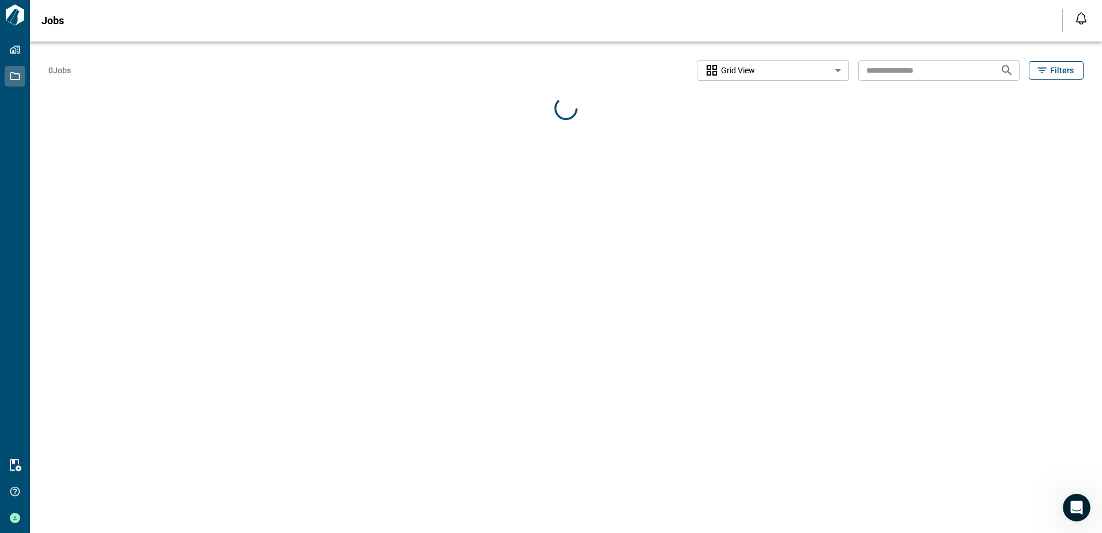
click at [911, 67] on input "text" at bounding box center [925, 69] width 133 height 21
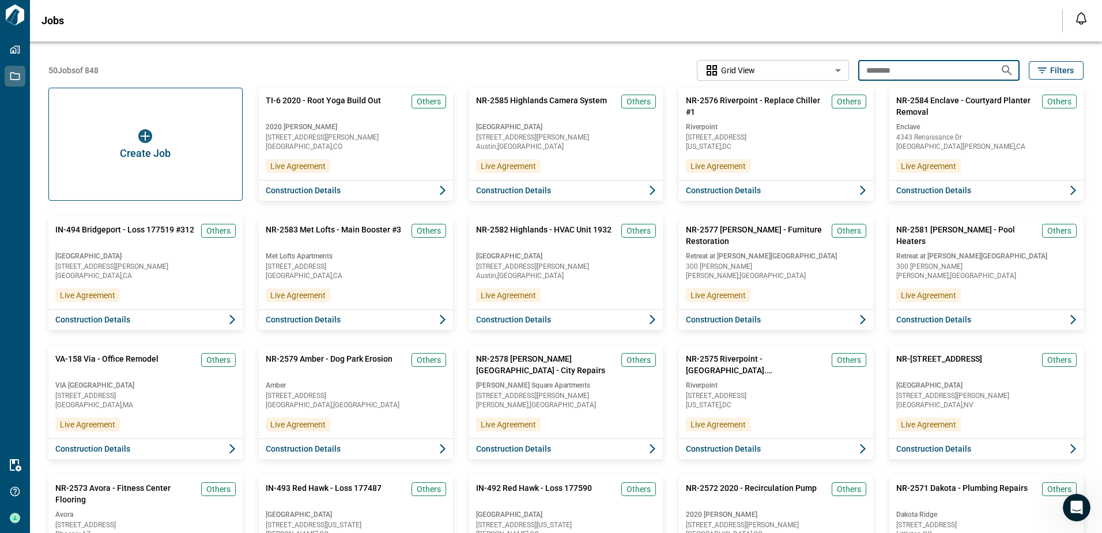
type input "********"
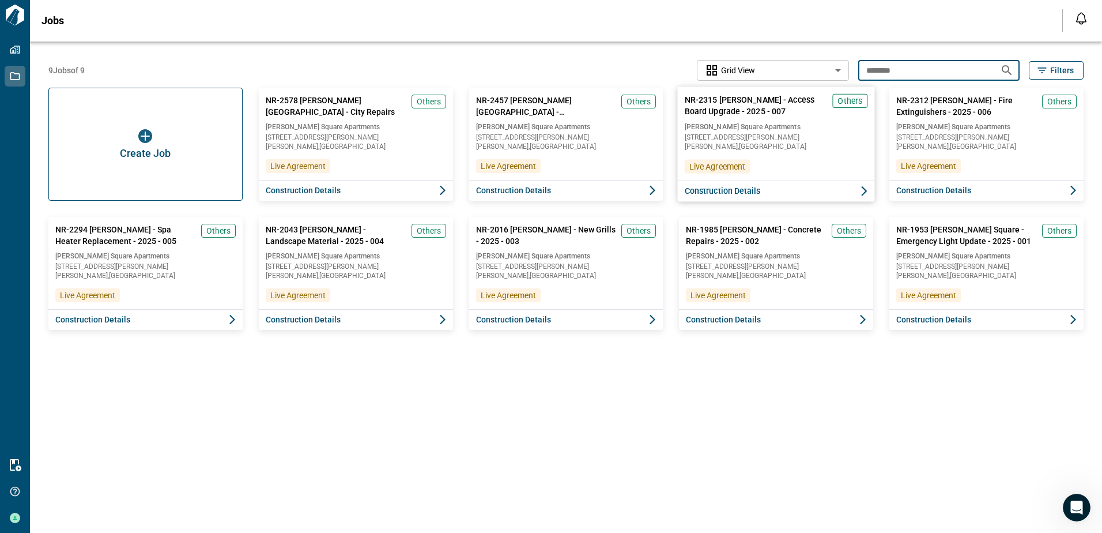
click at [753, 187] on span "Construction Details" at bounding box center [723, 191] width 76 height 12
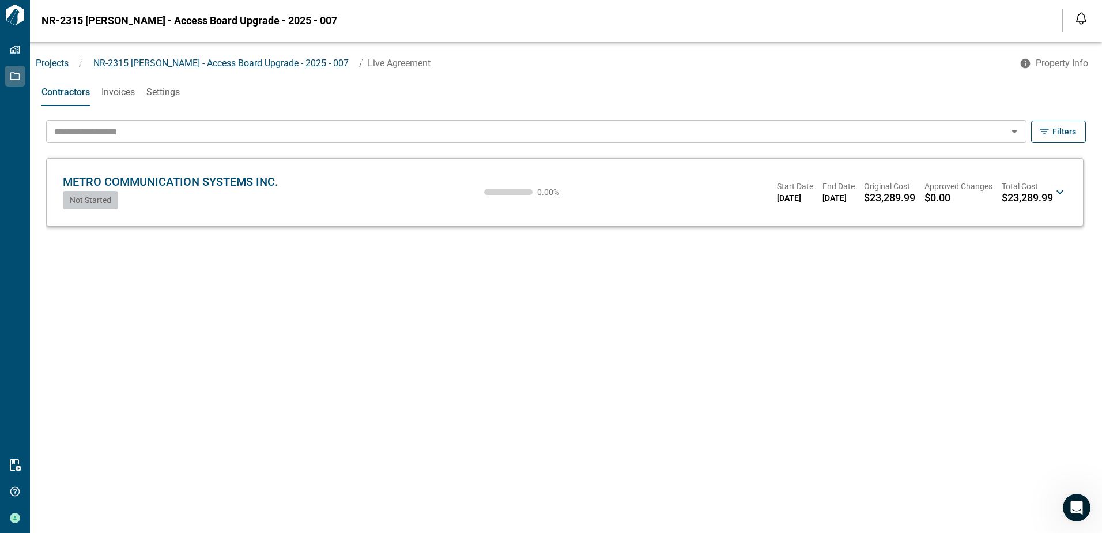
click at [95, 204] on span "Not Started" at bounding box center [91, 199] width 42 height 9
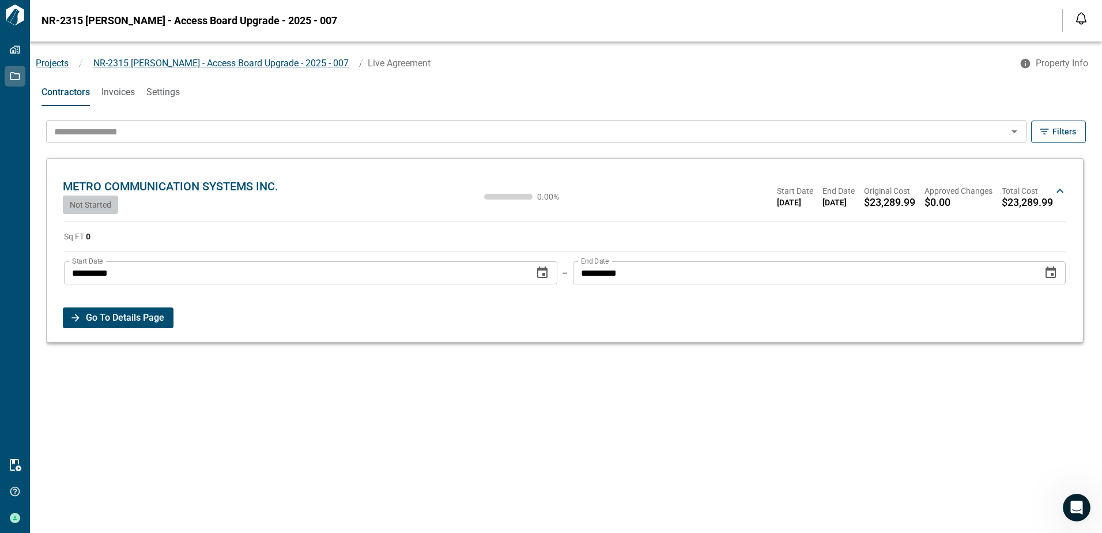
click at [121, 322] on span "Go To Details Page" at bounding box center [125, 317] width 78 height 21
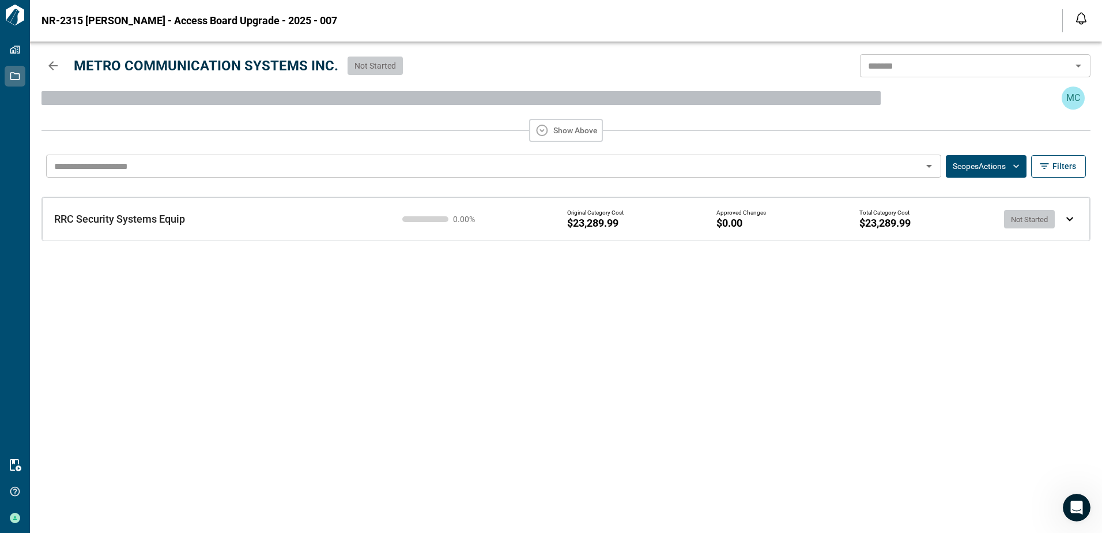
click at [952, 217] on div "Original Category Cost $23,289.99 Approved Changes $0.00 Total Category Cost $2…" at bounding box center [814, 219] width 495 height 20
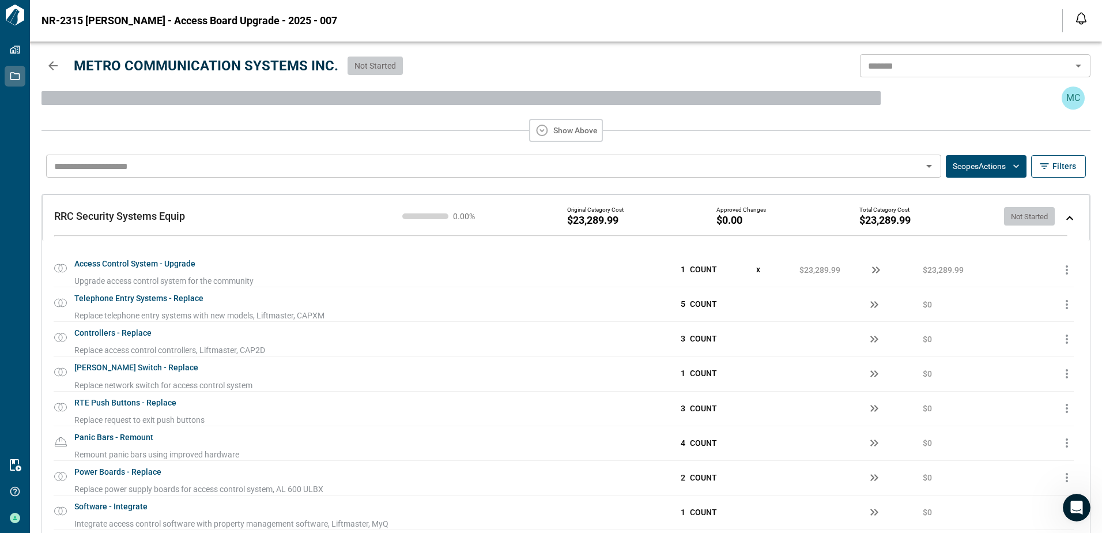
click at [984, 169] on button "Scopes Actions" at bounding box center [986, 166] width 81 height 22
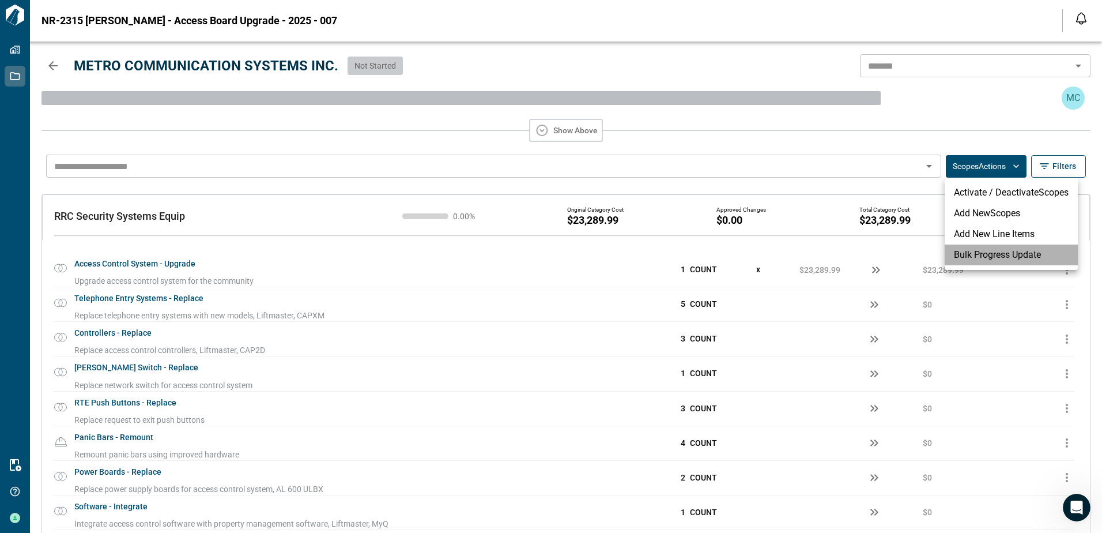
click at [968, 255] on li "Bulk Progress Update" at bounding box center [1011, 254] width 133 height 21
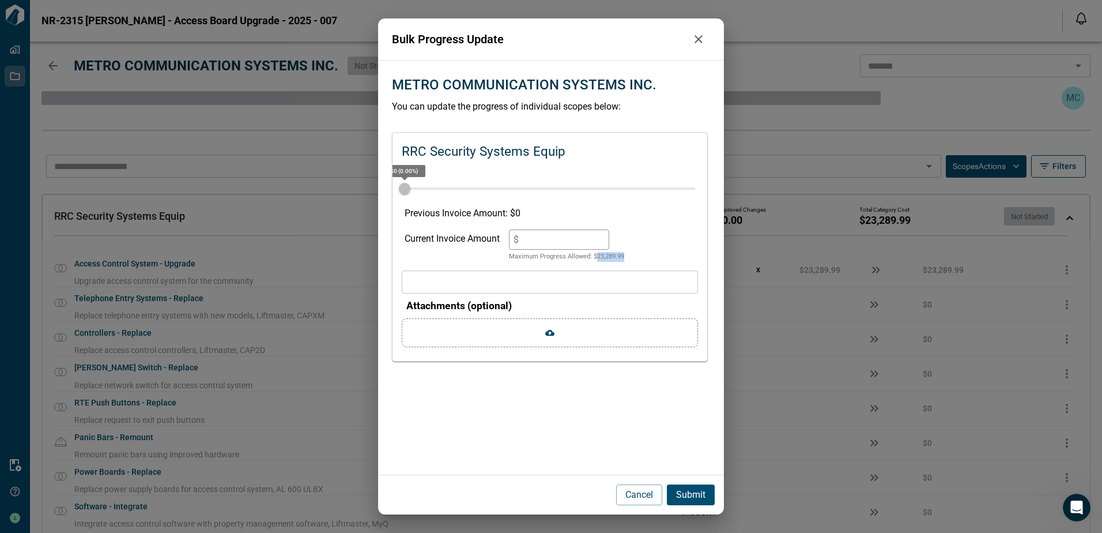
drag, startPoint x: 631, startPoint y: 258, endPoint x: 599, endPoint y: 258, distance: 32.3
click at [599, 258] on div "Current Invoice Amount $ * Maximum Progress Allowed: $ 23,289.99" at bounding box center [550, 245] width 291 height 32
copy p "23,289.99"
drag, startPoint x: 539, startPoint y: 239, endPoint x: 482, endPoint y: 239, distance: 57.1
click at [483, 239] on div "Current Invoice Amount $ * Maximum Progress Allowed: $ 23,289.99" at bounding box center [550, 245] width 291 height 32
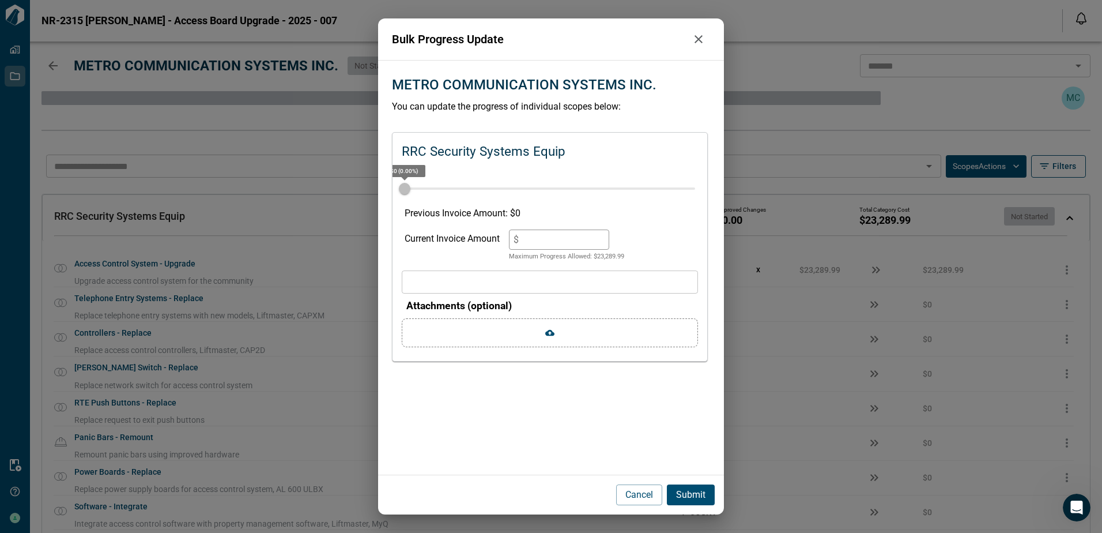
paste input "*******"
type input "********"
type input "***"
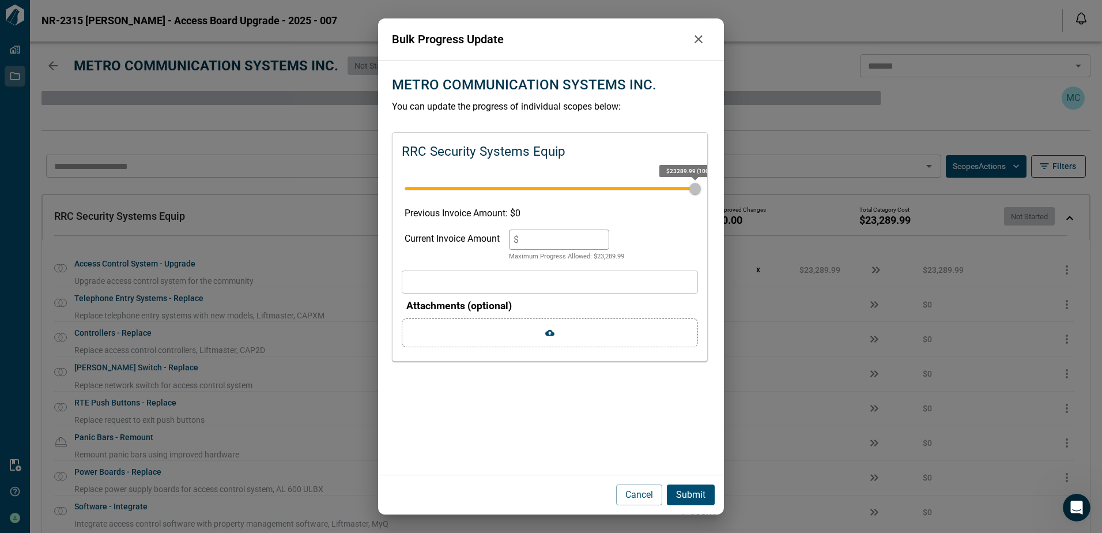
type input "********"
click at [691, 496] on p "Submit" at bounding box center [690, 495] width 29 height 14
type input "*"
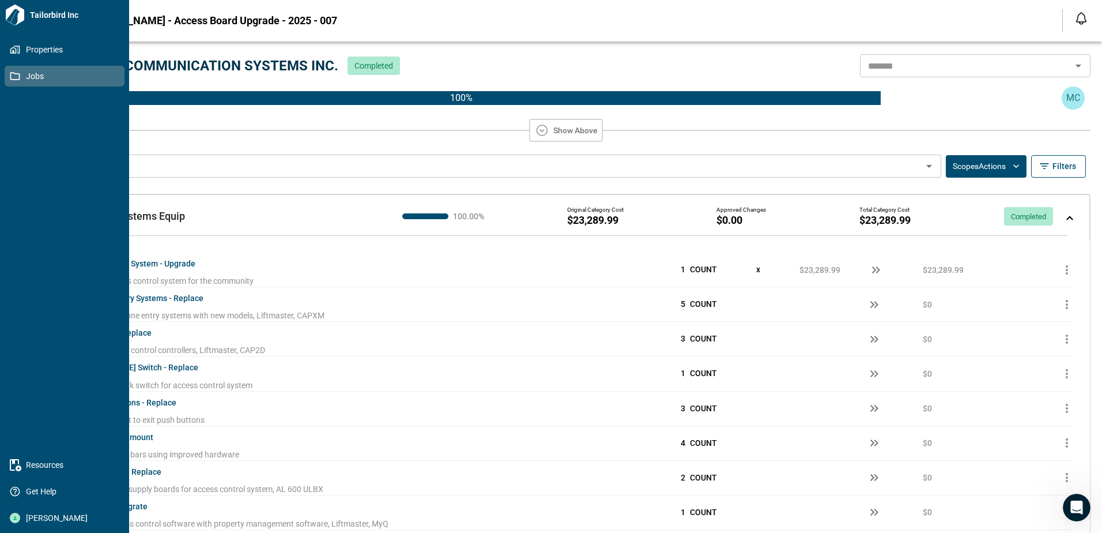
drag, startPoint x: 21, startPoint y: 74, endPoint x: 78, endPoint y: 67, distance: 57.0
click at [21, 74] on span "Jobs" at bounding box center [66, 76] width 93 height 12
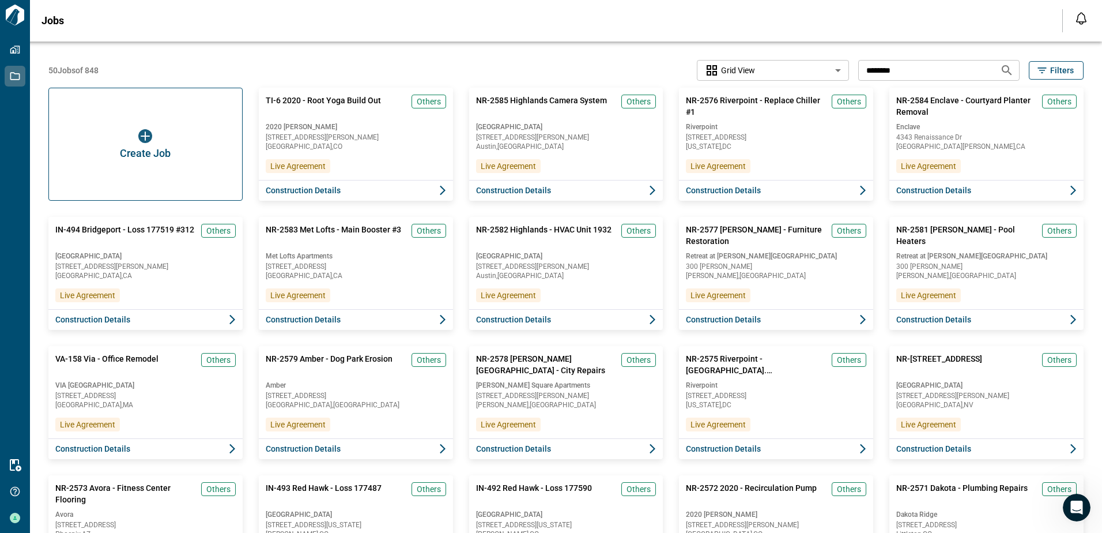
drag, startPoint x: 914, startPoint y: 70, endPoint x: 788, endPoint y: 67, distance: 126.9
click at [793, 68] on div "50 Jobs of 848 Grid View ********* ​ ******** ​ Filters" at bounding box center [566, 70] width 1036 height 21
type input "*****"
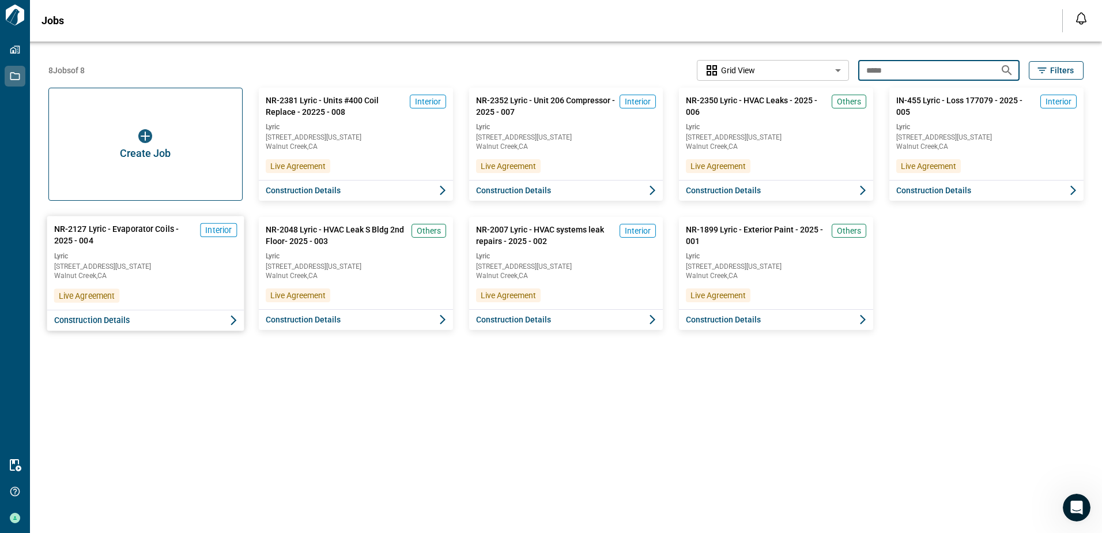
click at [160, 318] on button "Construction Details" at bounding box center [145, 320] width 197 height 21
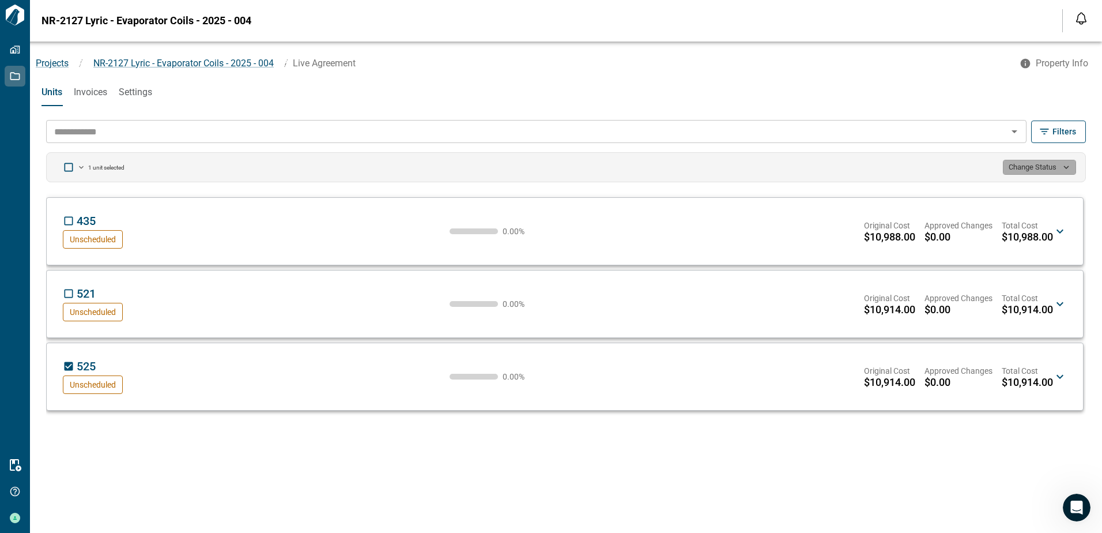
click at [1050, 165] on button "Change Status" at bounding box center [1039, 167] width 73 height 15
click at [1008, 209] on li "Mark as complete" at bounding box center [1029, 210] width 91 height 21
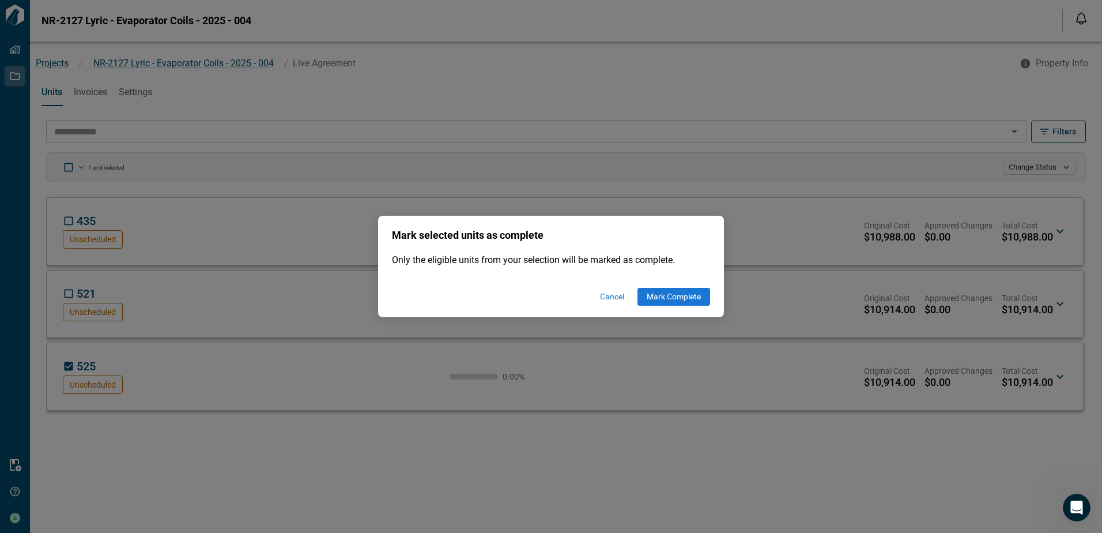
click at [665, 300] on button "Mark Complete" at bounding box center [674, 296] width 73 height 17
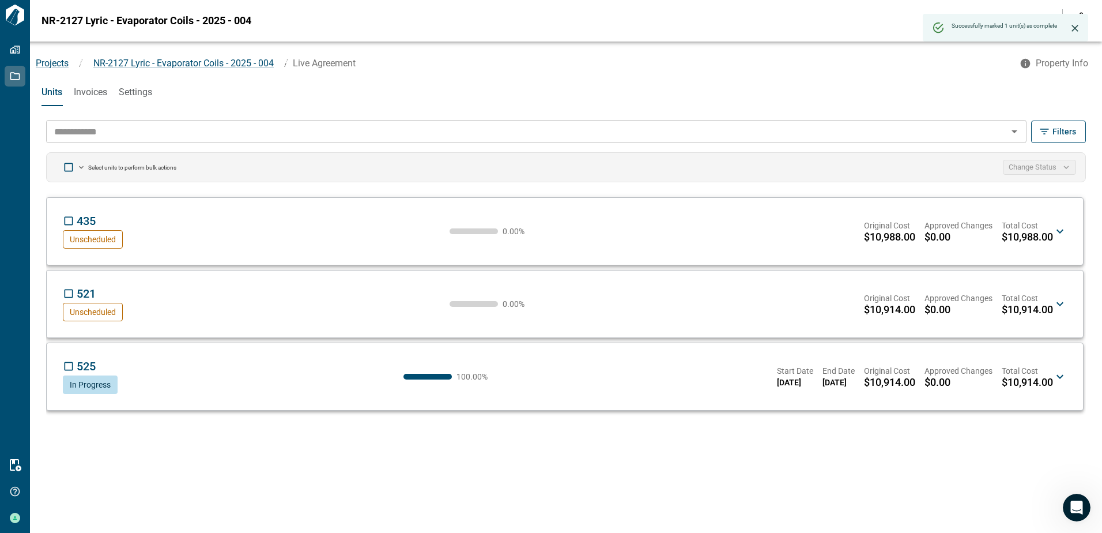
click at [93, 95] on span "Invoices" at bounding box center [90, 92] width 33 height 12
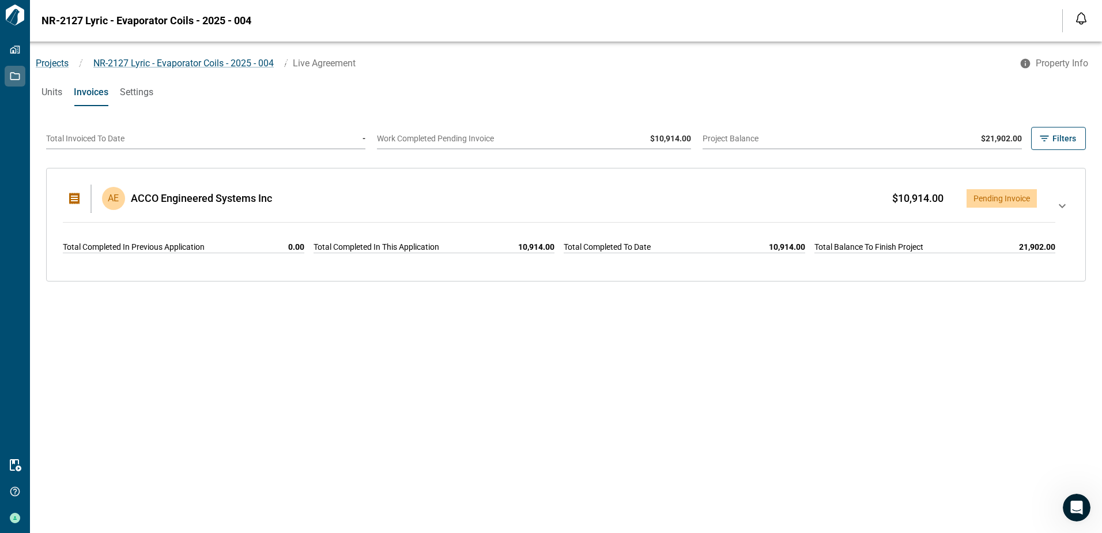
click at [51, 92] on span "Units" at bounding box center [52, 92] width 21 height 12
